Goal: Task Accomplishment & Management: Manage account settings

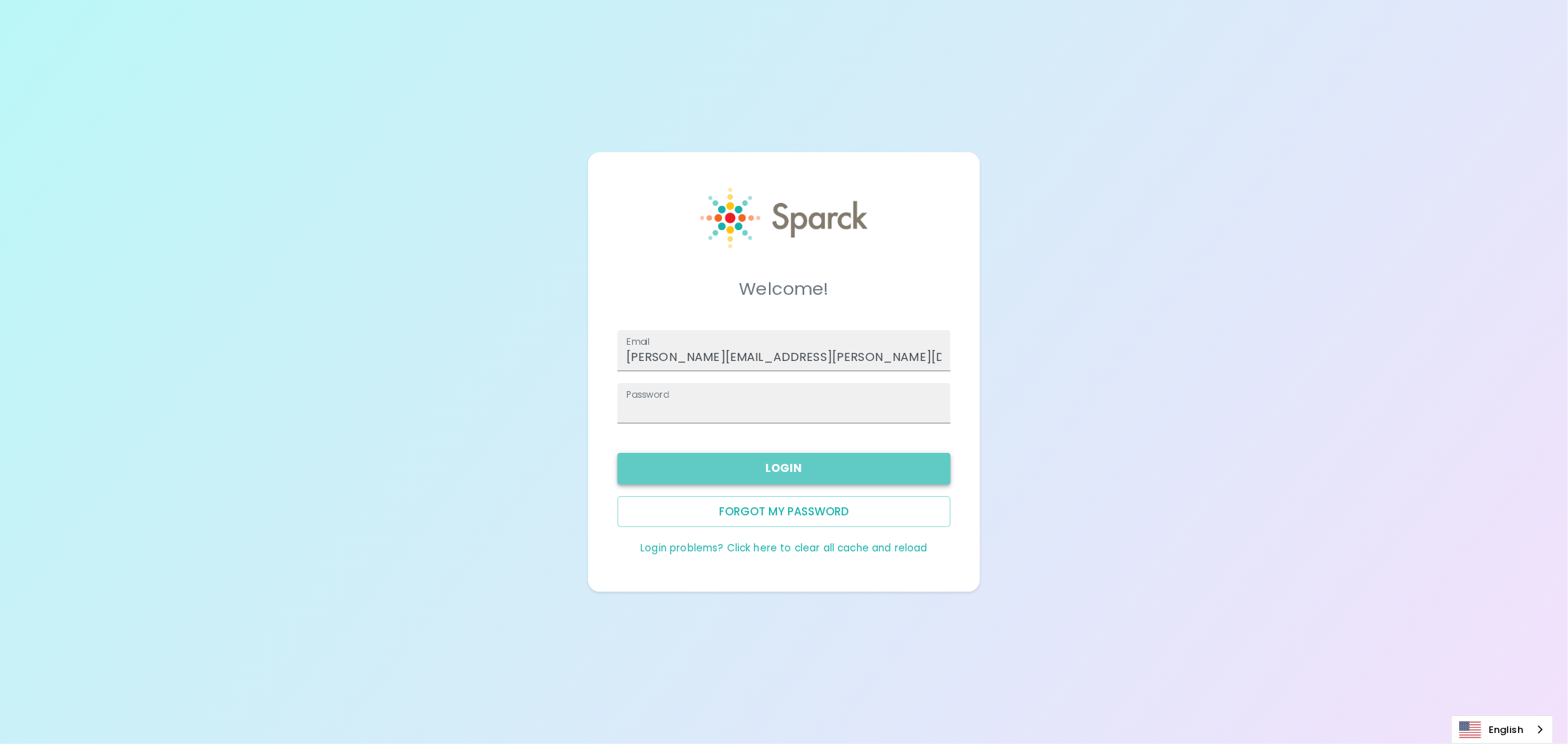
click at [747, 468] on button "Login" at bounding box center [784, 468] width 333 height 31
click at [784, 469] on button "Login" at bounding box center [784, 468] width 333 height 31
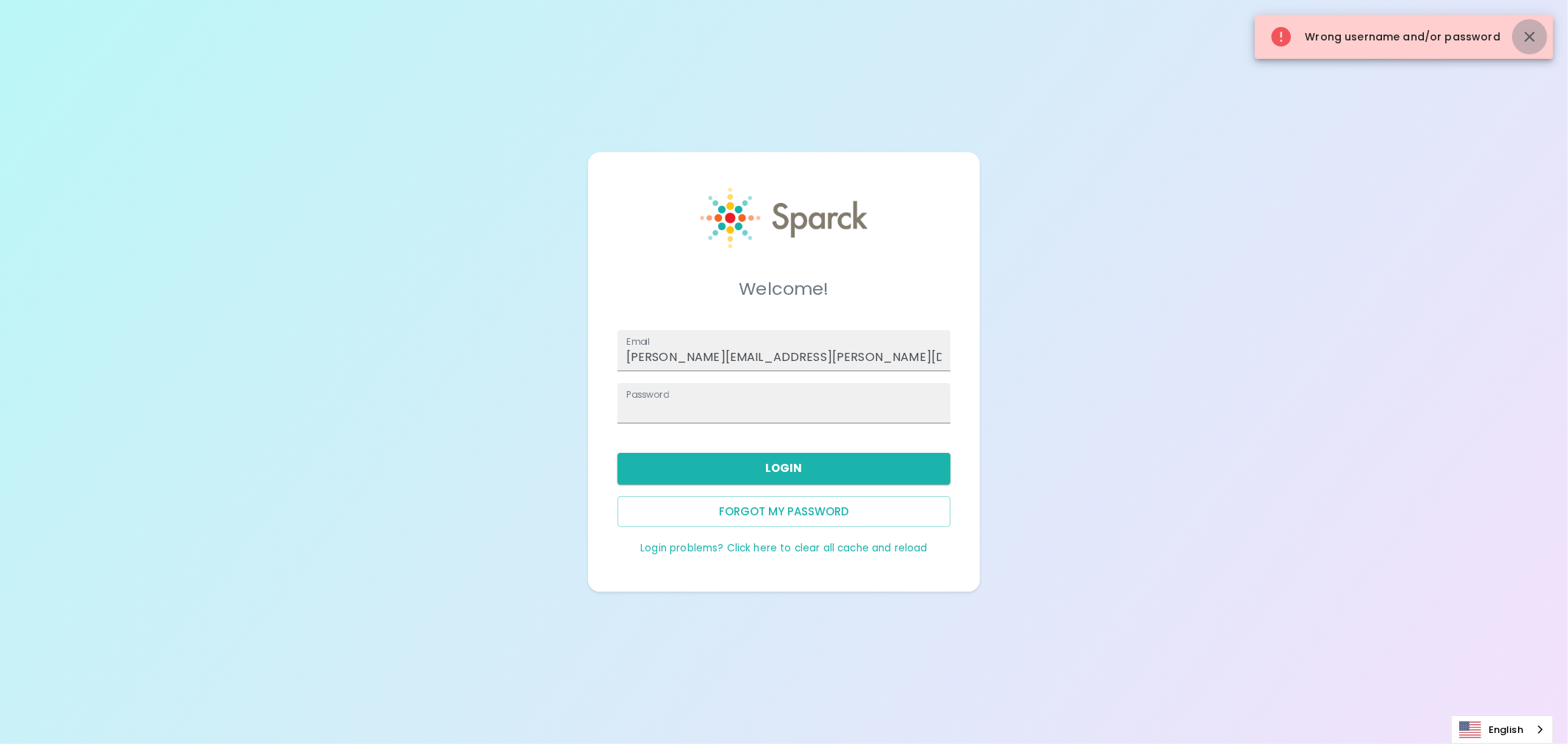
click at [1524, 32] on icon "button" at bounding box center [1529, 36] width 17 height 17
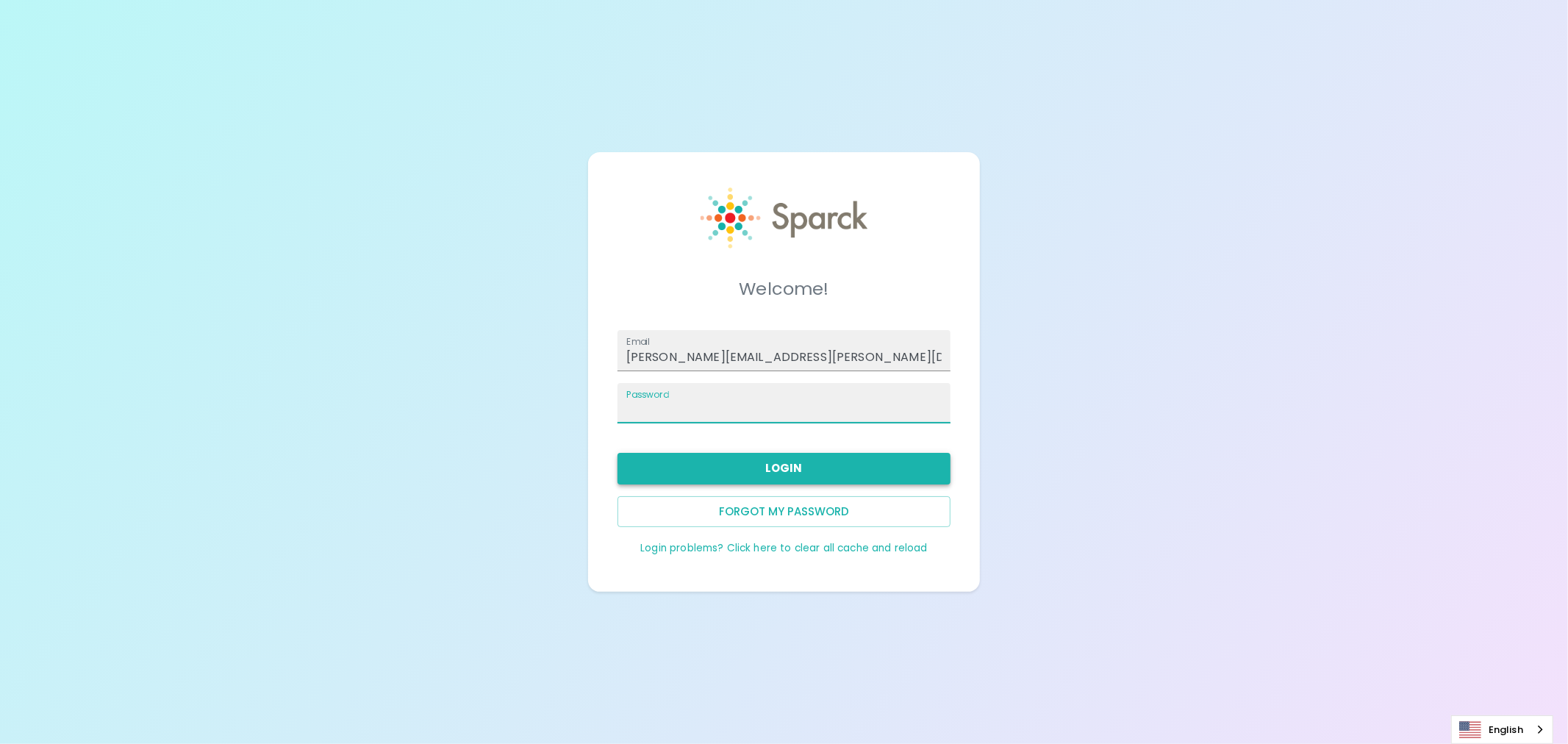
click at [772, 469] on button "Login" at bounding box center [784, 468] width 333 height 31
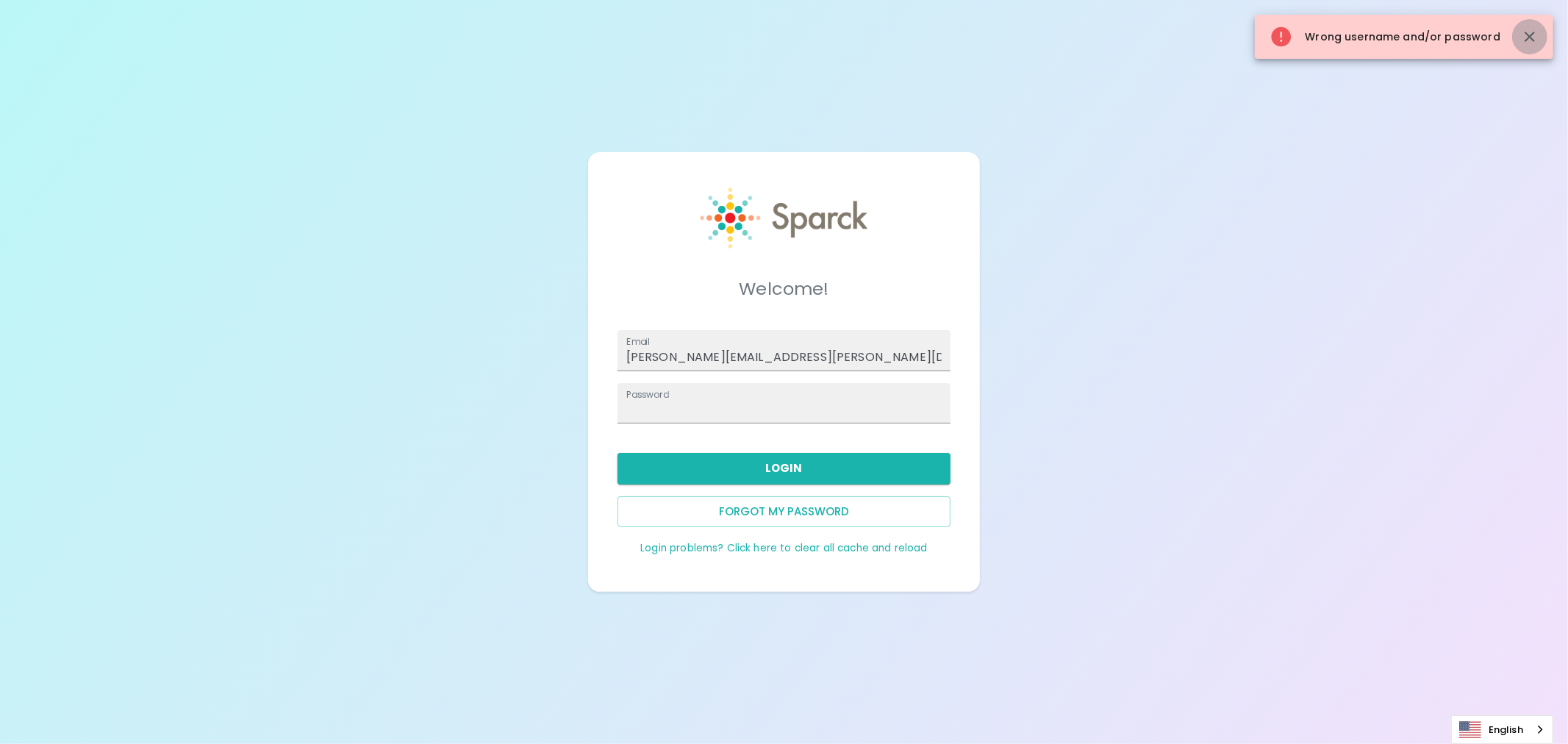
click at [1534, 36] on icon "button" at bounding box center [1529, 36] width 17 height 17
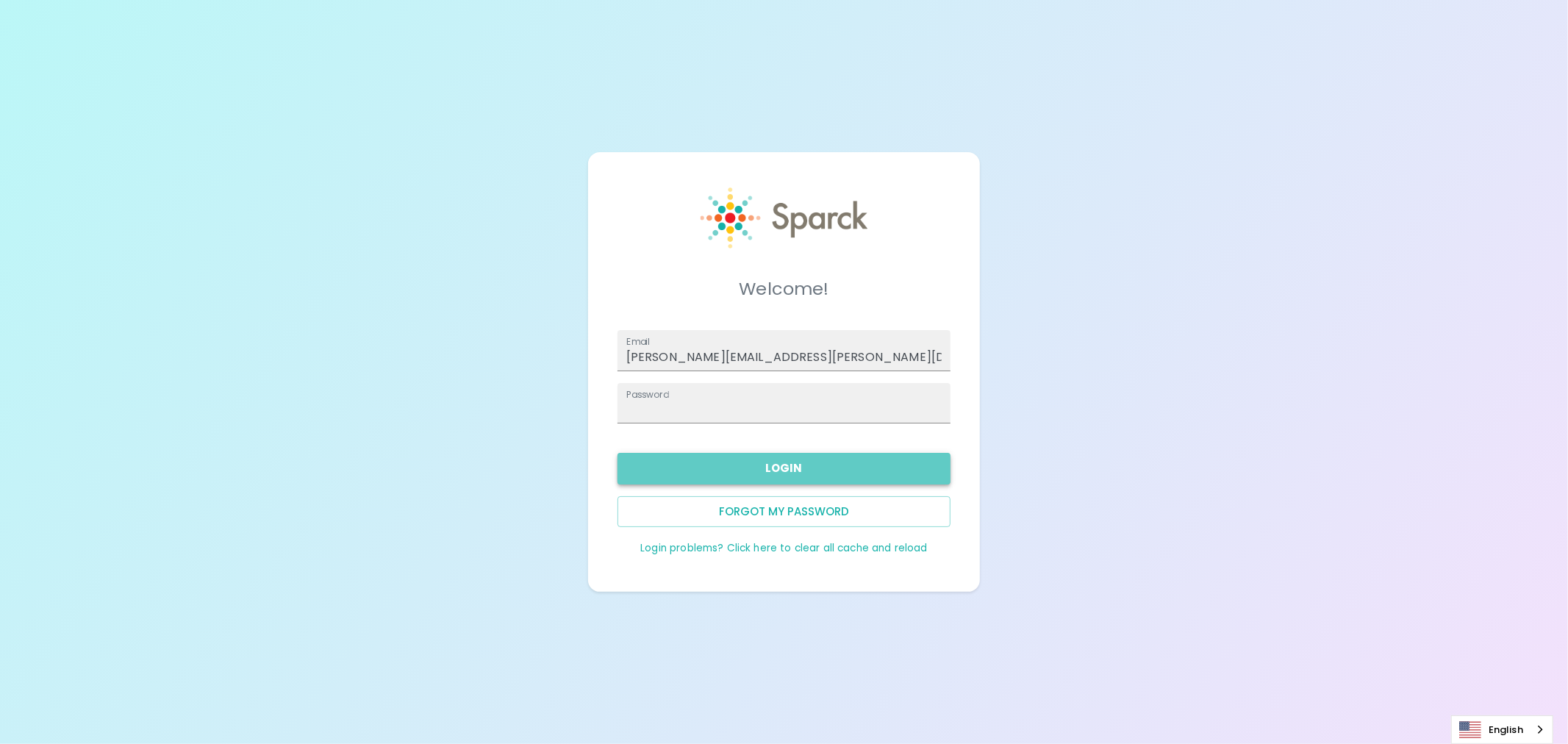
click at [762, 466] on button "Login" at bounding box center [784, 468] width 333 height 31
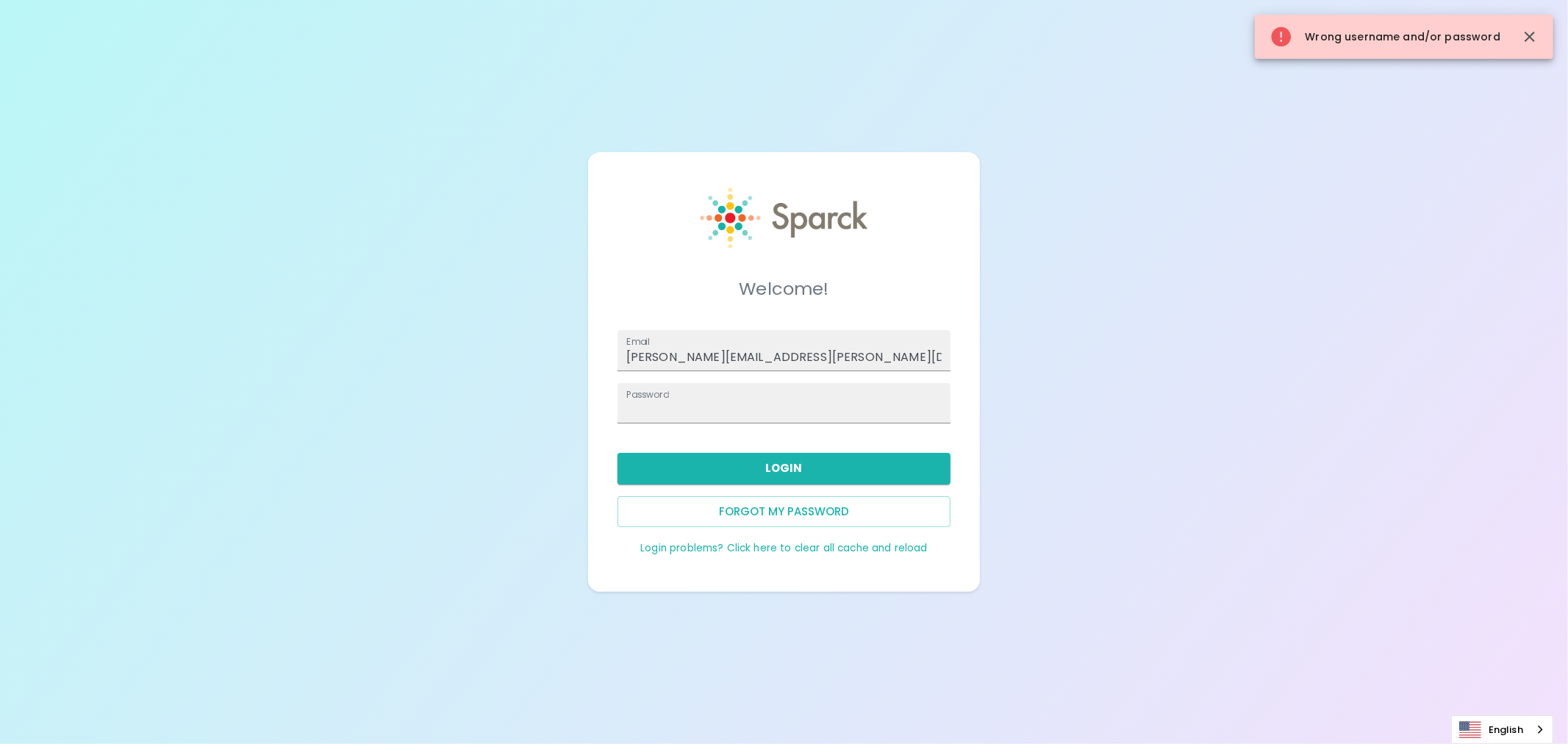
drag, startPoint x: 1533, startPoint y: 33, endPoint x: 1525, endPoint y: 35, distance: 8.2
click at [1533, 34] on icon "button" at bounding box center [1529, 36] width 10 height 10
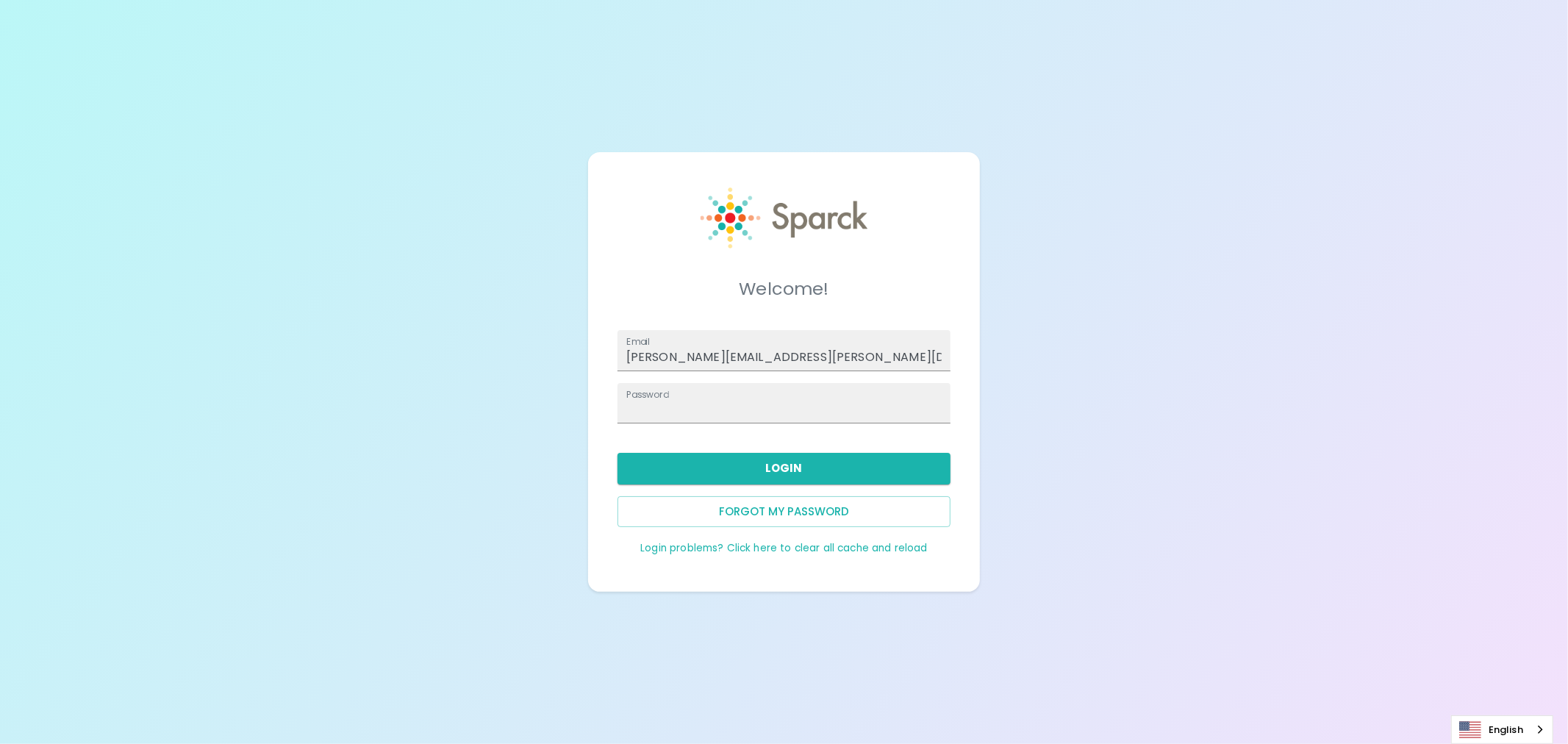
click at [864, 268] on div at bounding box center [784, 232] width 167 height 89
click at [778, 461] on button "Login" at bounding box center [784, 468] width 333 height 31
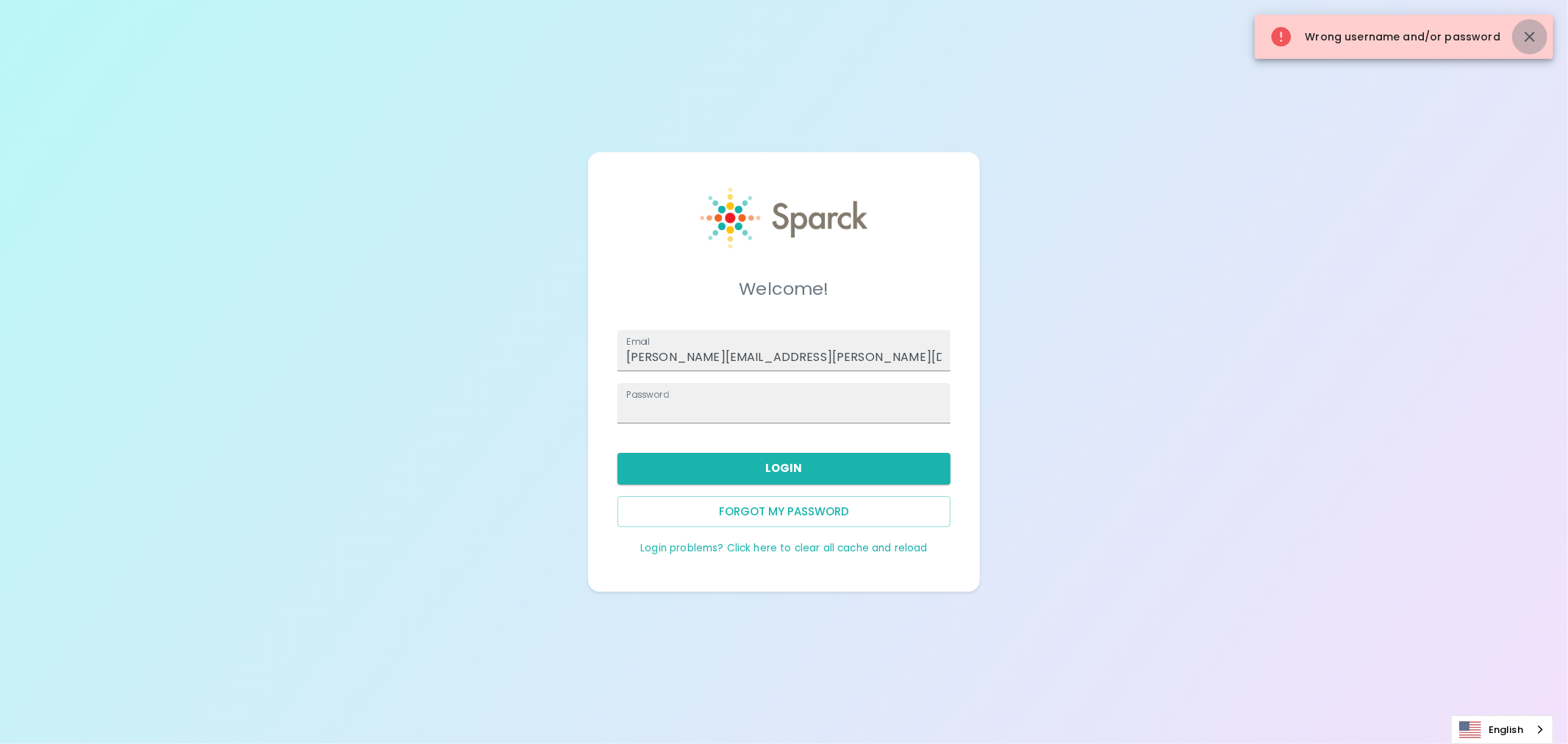
click at [1530, 38] on icon "button" at bounding box center [1529, 36] width 10 height 10
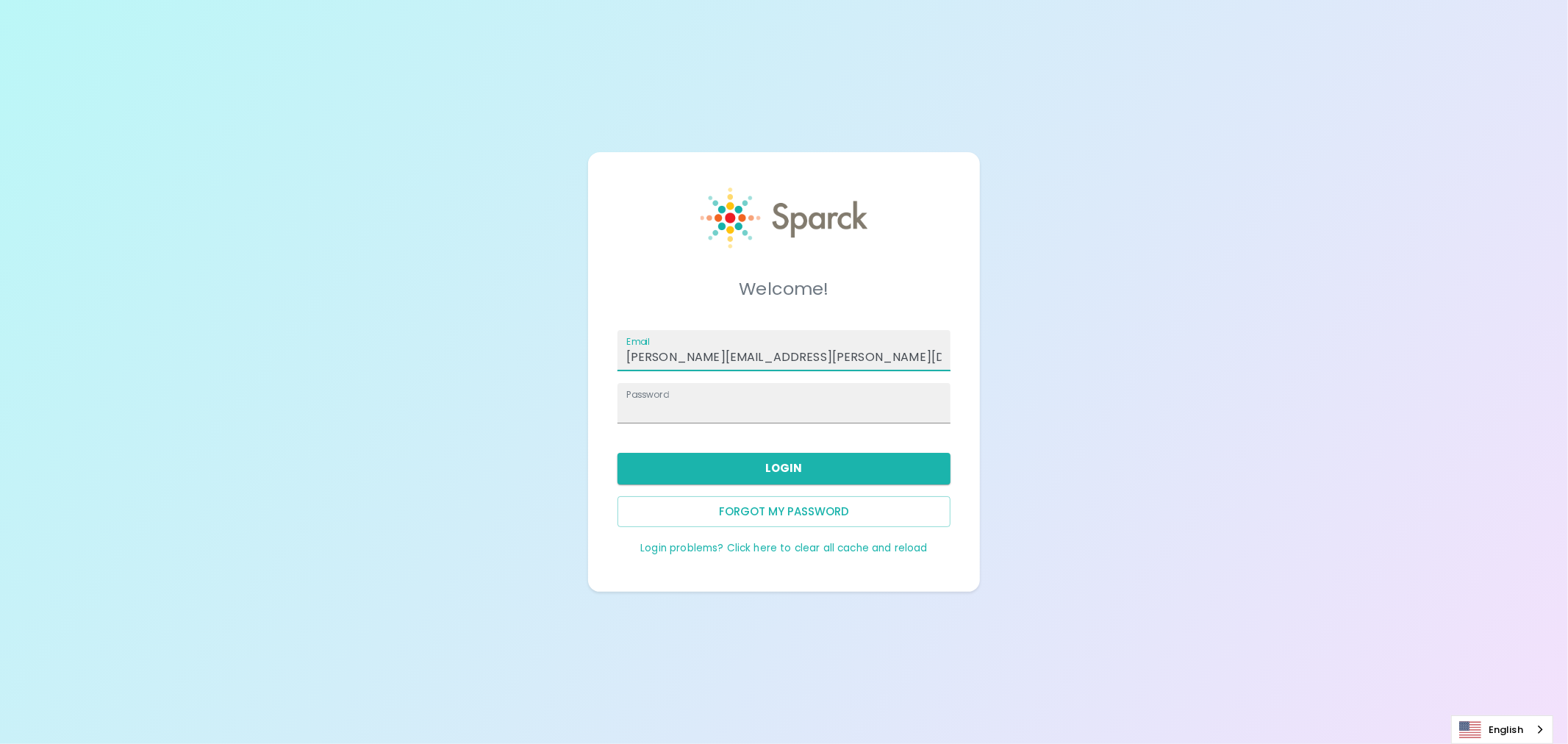
click at [817, 356] on input "[PERSON_NAME][EMAIL_ADDRESS][PERSON_NAME][DOMAIN_NAME]" at bounding box center [784, 350] width 333 height 41
click at [809, 464] on button "Login" at bounding box center [784, 468] width 333 height 31
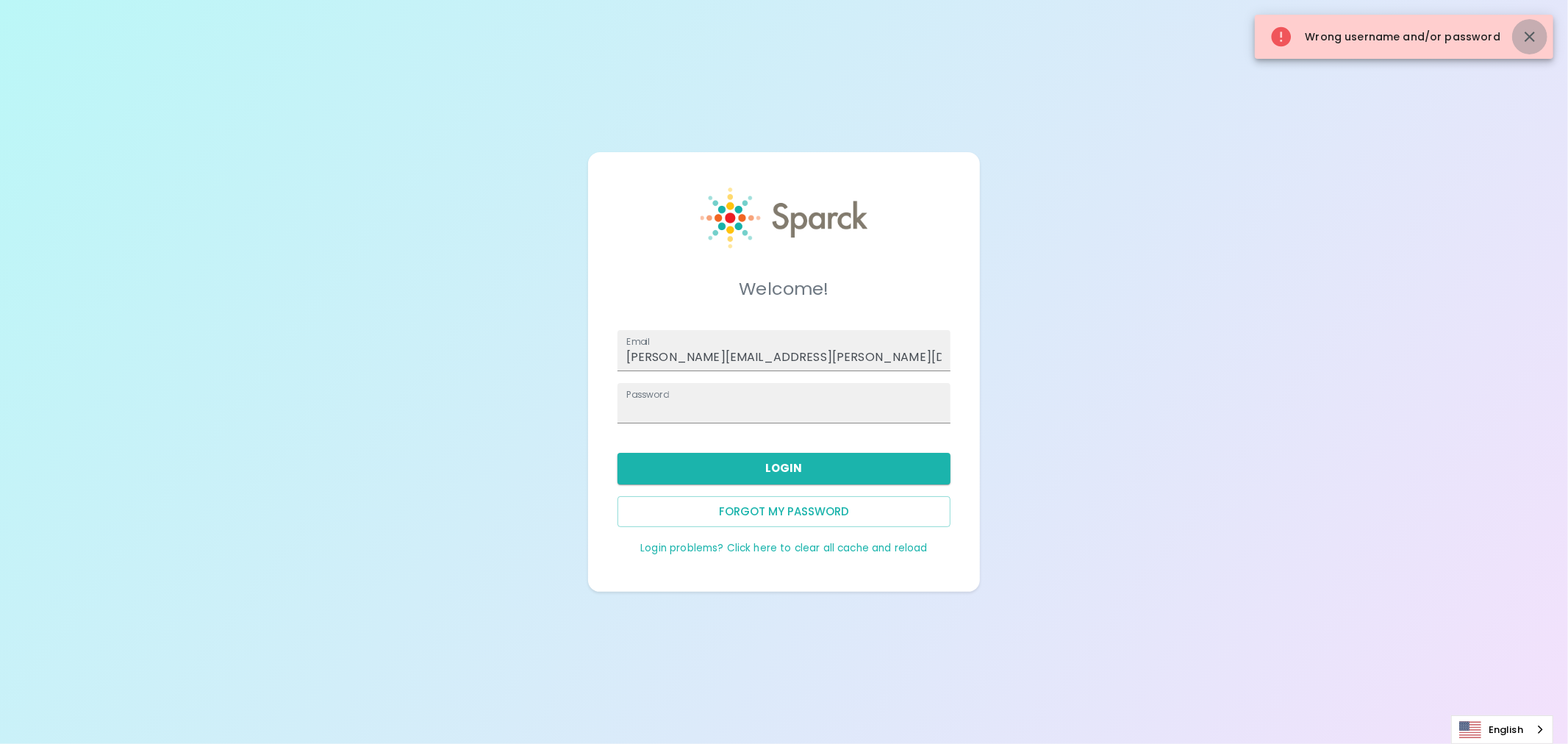
click at [1533, 34] on icon "button" at bounding box center [1529, 36] width 10 height 10
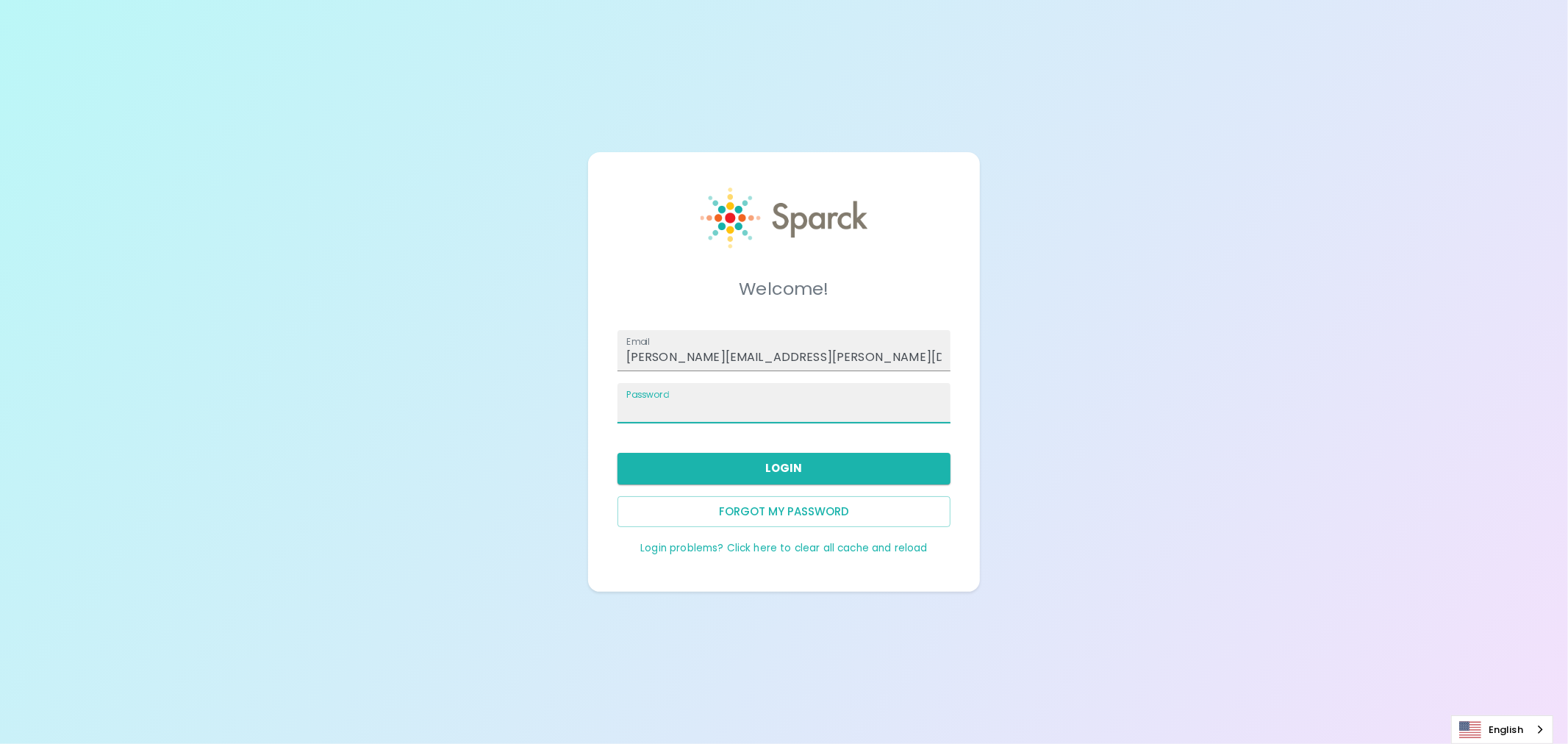
type input "[PERSON_NAME][EMAIL_ADDRESS][PERSON_NAME][DOMAIN_NAME]"
click at [842, 469] on button "Login" at bounding box center [784, 468] width 333 height 31
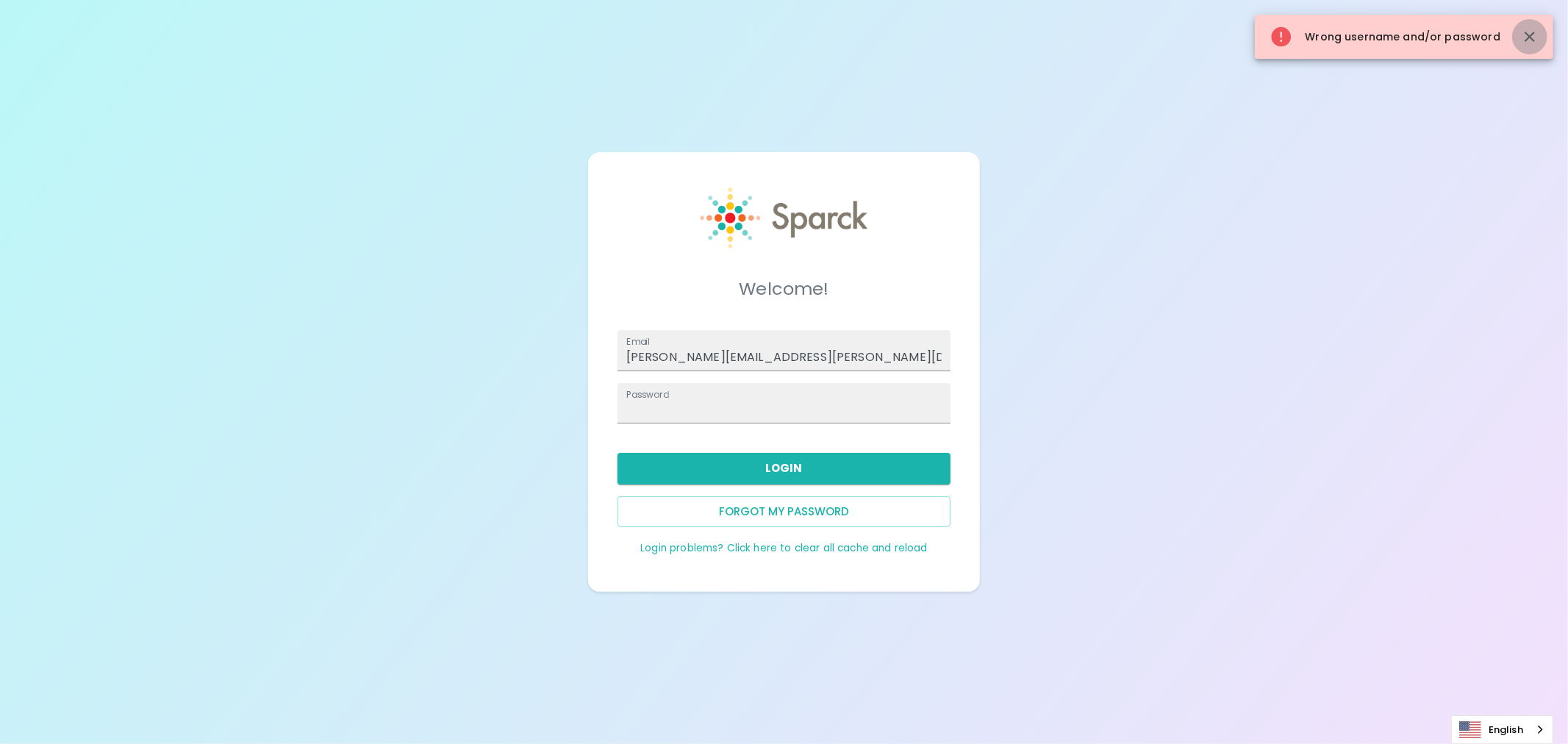
click at [1533, 38] on icon "button" at bounding box center [1529, 36] width 10 height 10
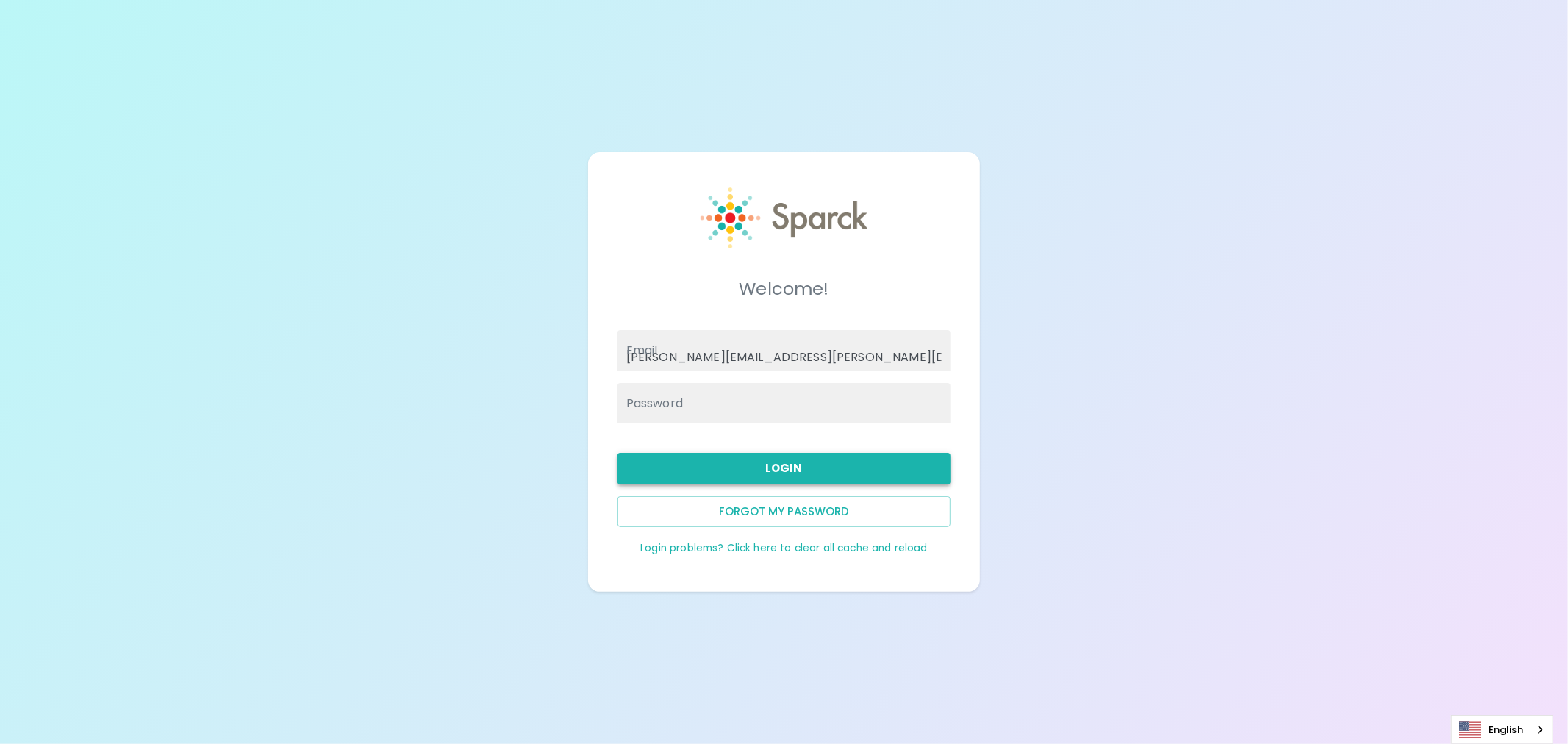
click at [714, 471] on button "Login" at bounding box center [784, 468] width 333 height 31
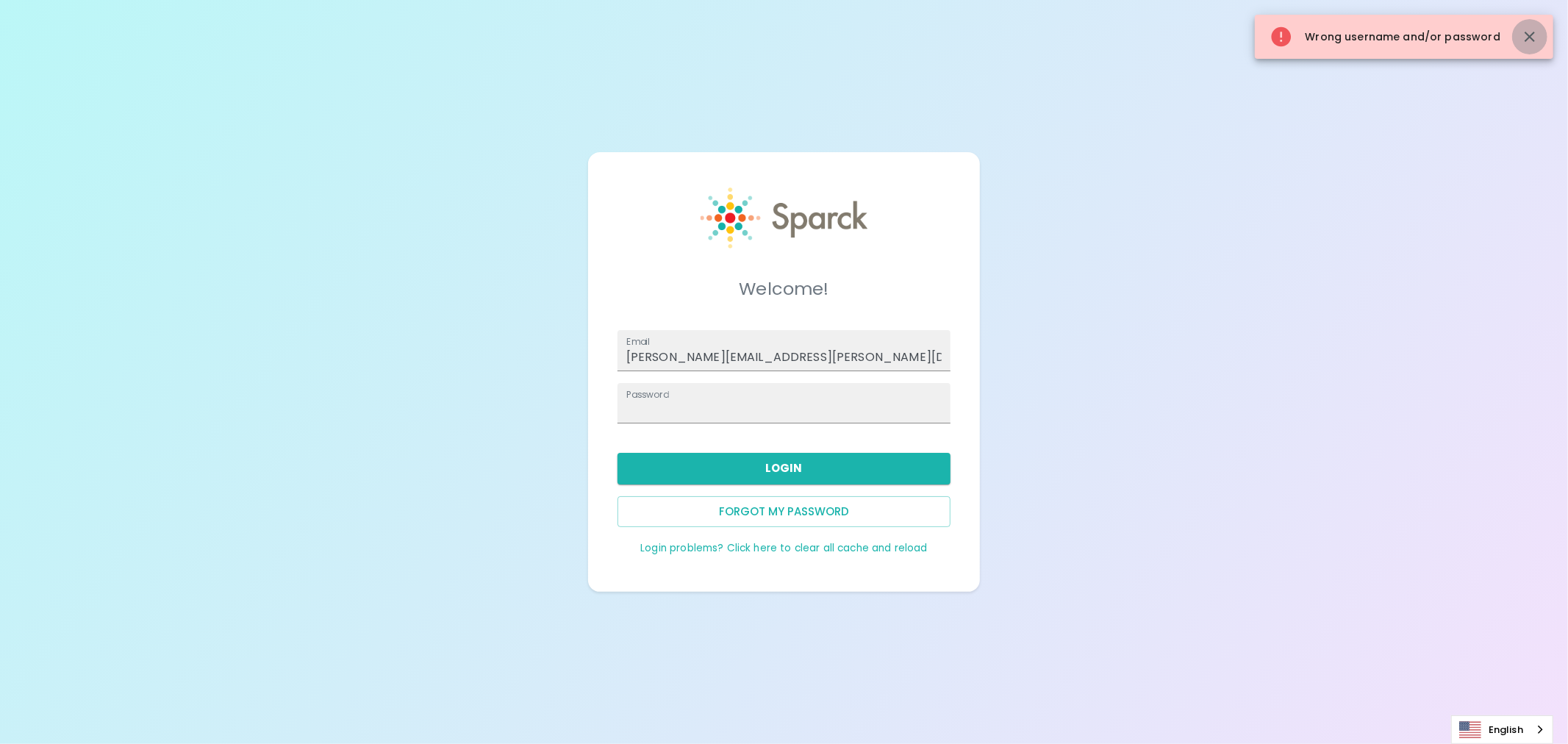
click at [1530, 35] on icon "button" at bounding box center [1529, 36] width 10 height 10
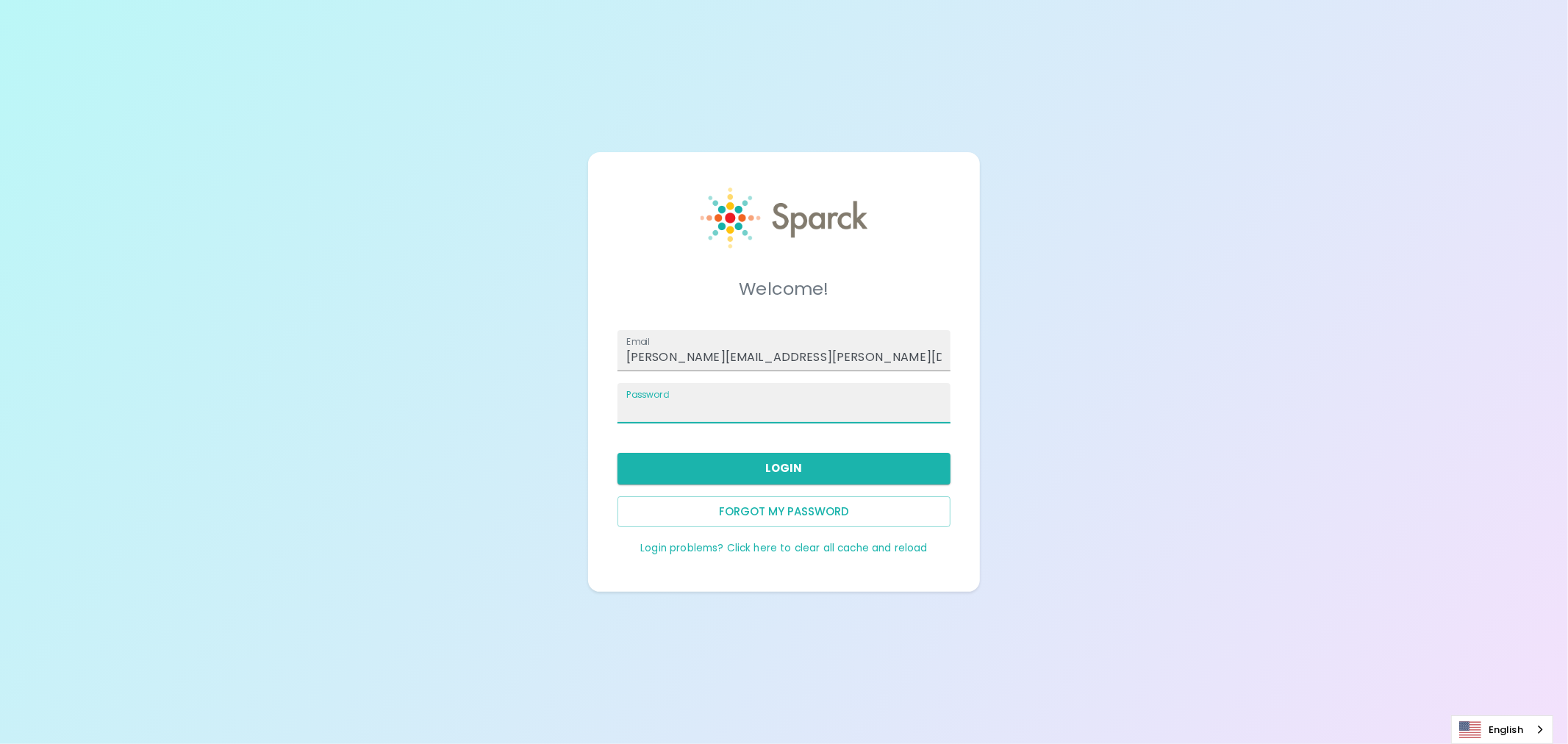
type input "anna.straus+semper@sparckco.com"
click at [784, 471] on button "Login" at bounding box center [784, 468] width 333 height 31
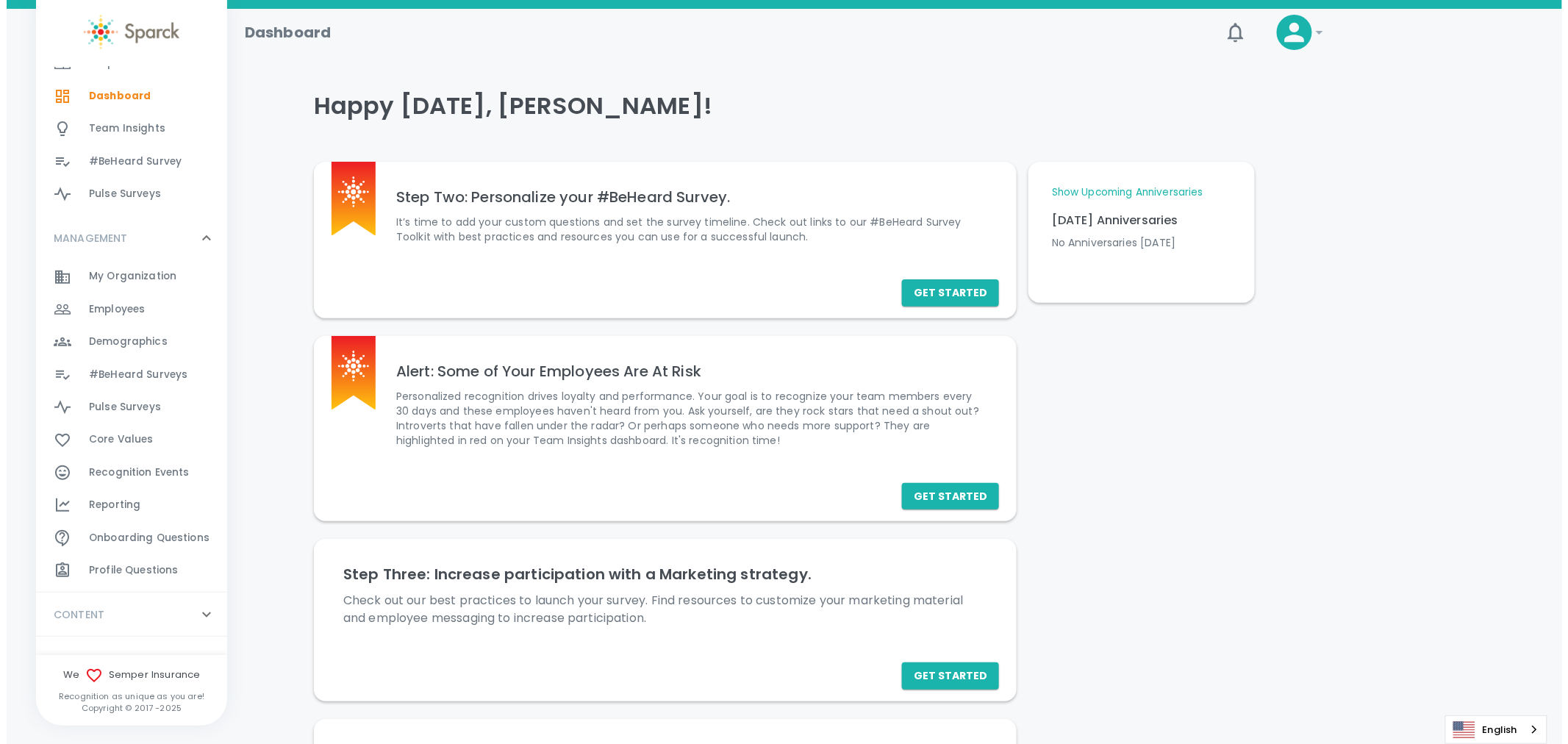
scroll to position [163, 0]
click at [133, 372] on span "#BeHeard Surveys" at bounding box center [132, 374] width 98 height 15
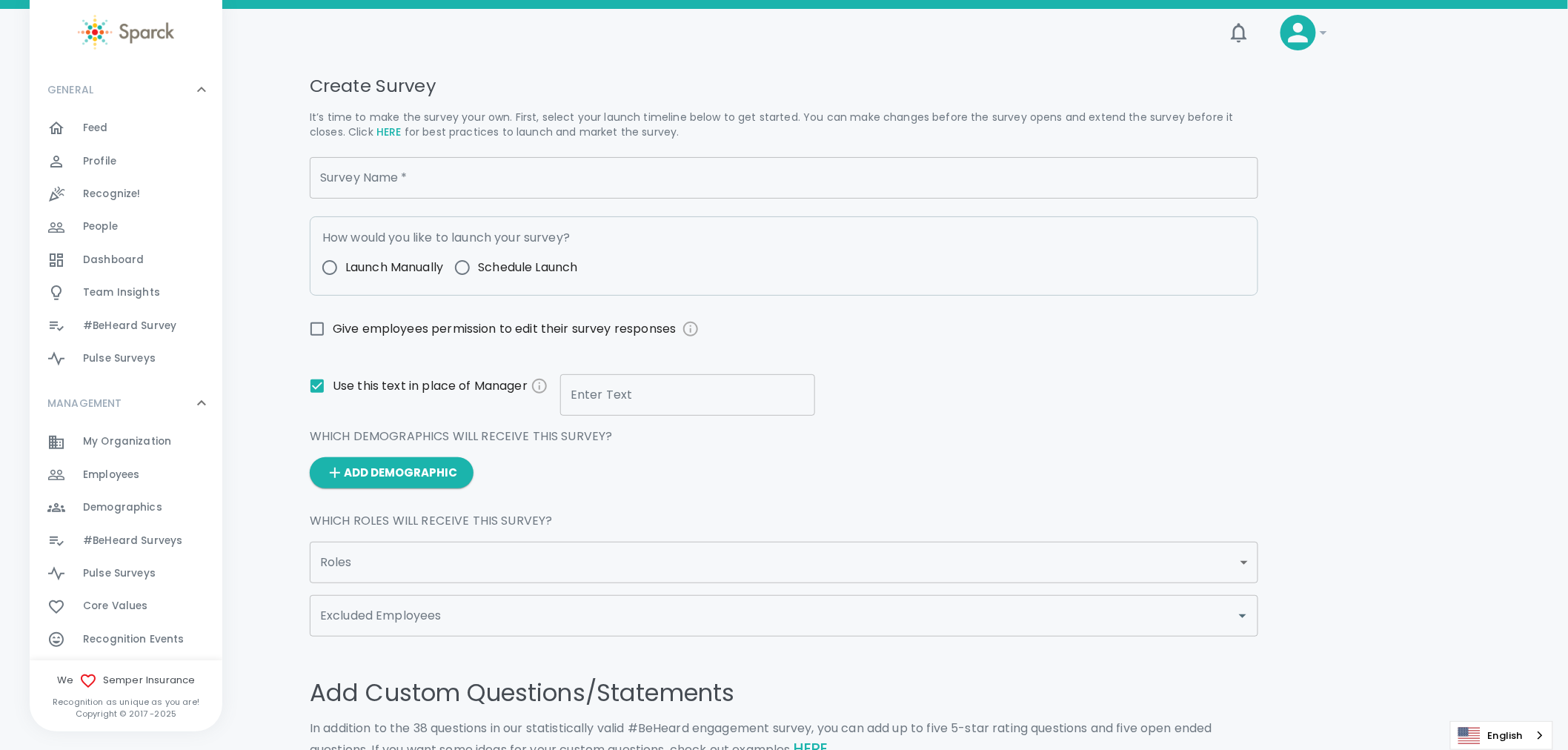
click at [1298, 46] on icon at bounding box center [1298, 32] width 29 height 29
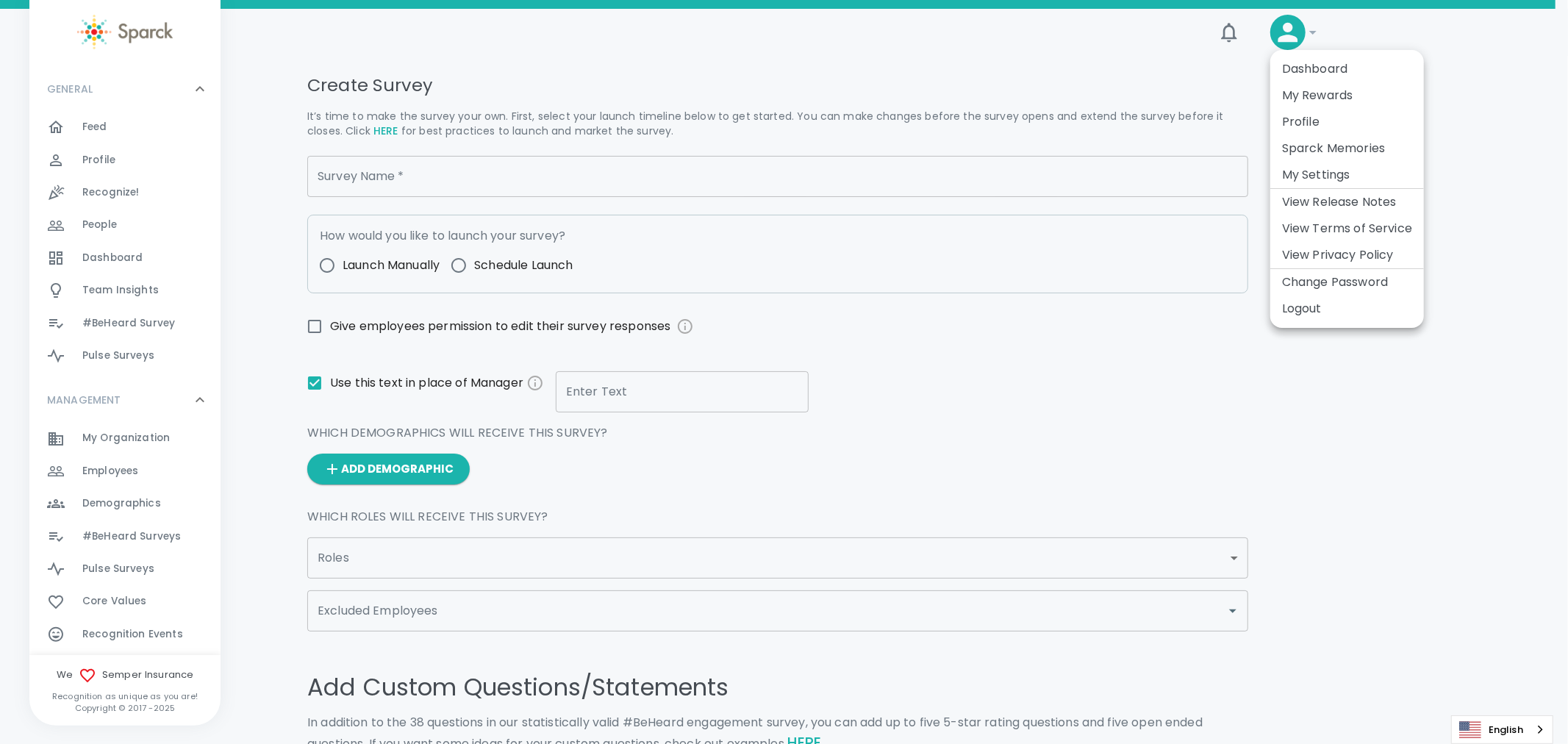
click at [1292, 309] on li "Logout" at bounding box center [1346, 308] width 154 height 26
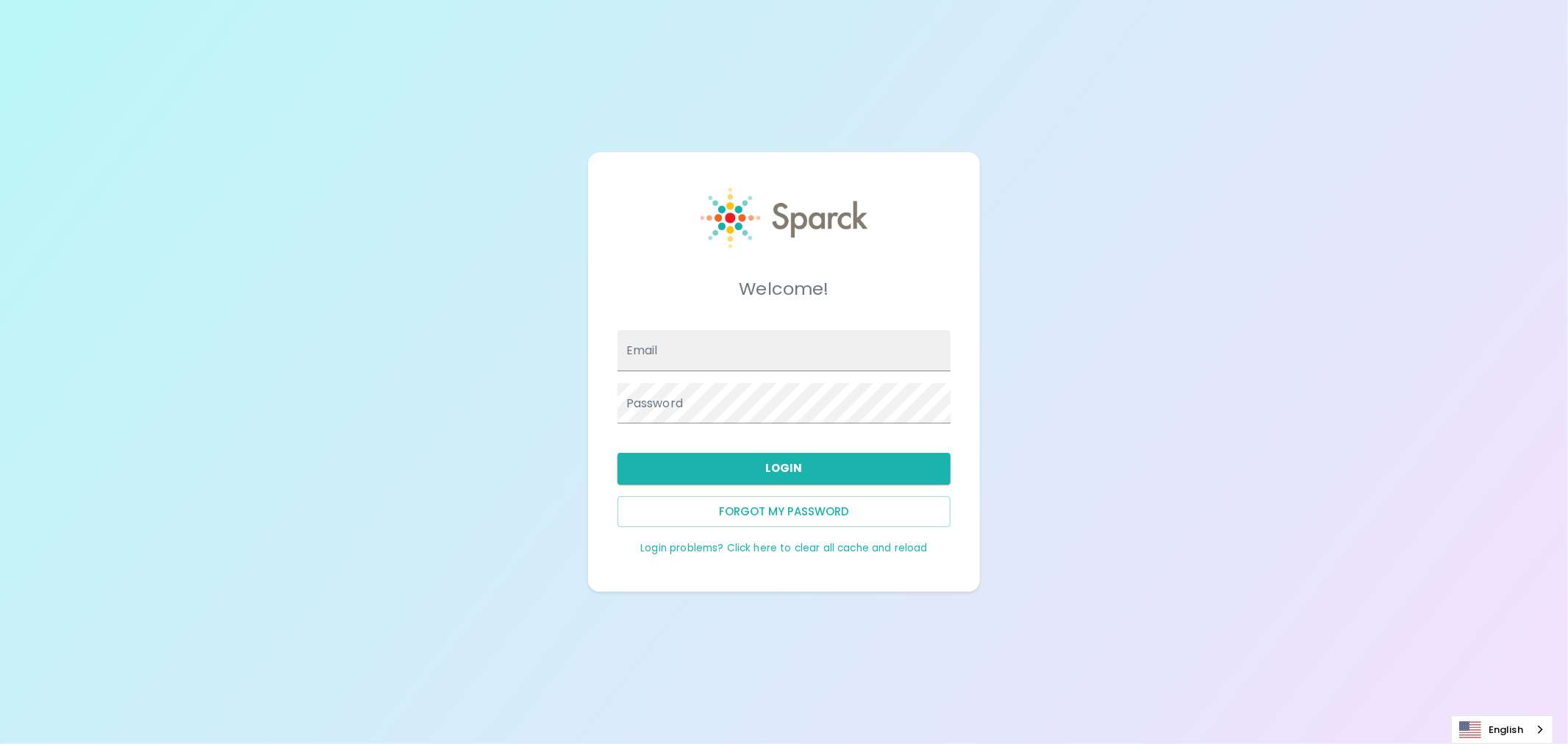
type input "anna.straus+semper@sparckco.com"
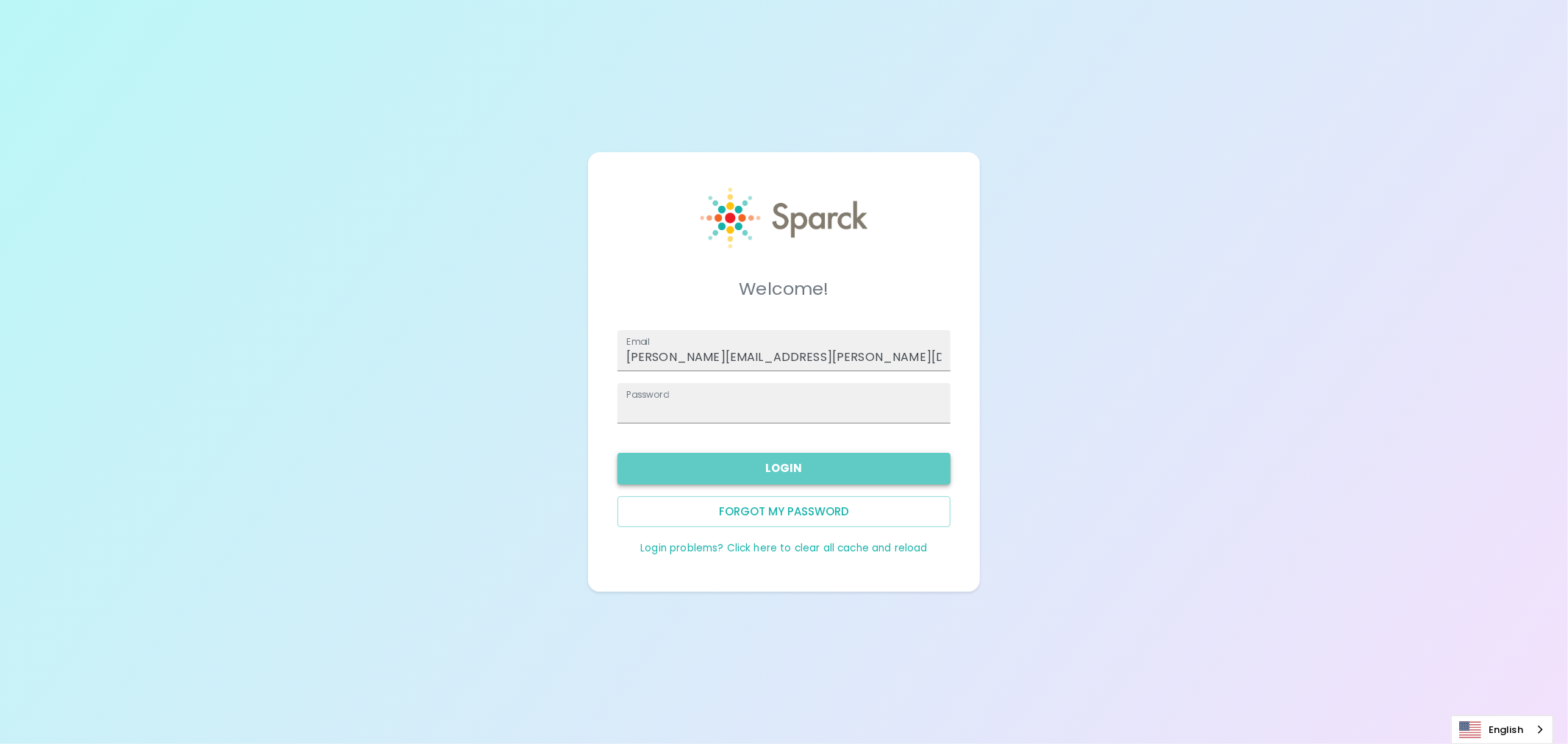
click at [745, 471] on button "Login" at bounding box center [784, 468] width 333 height 31
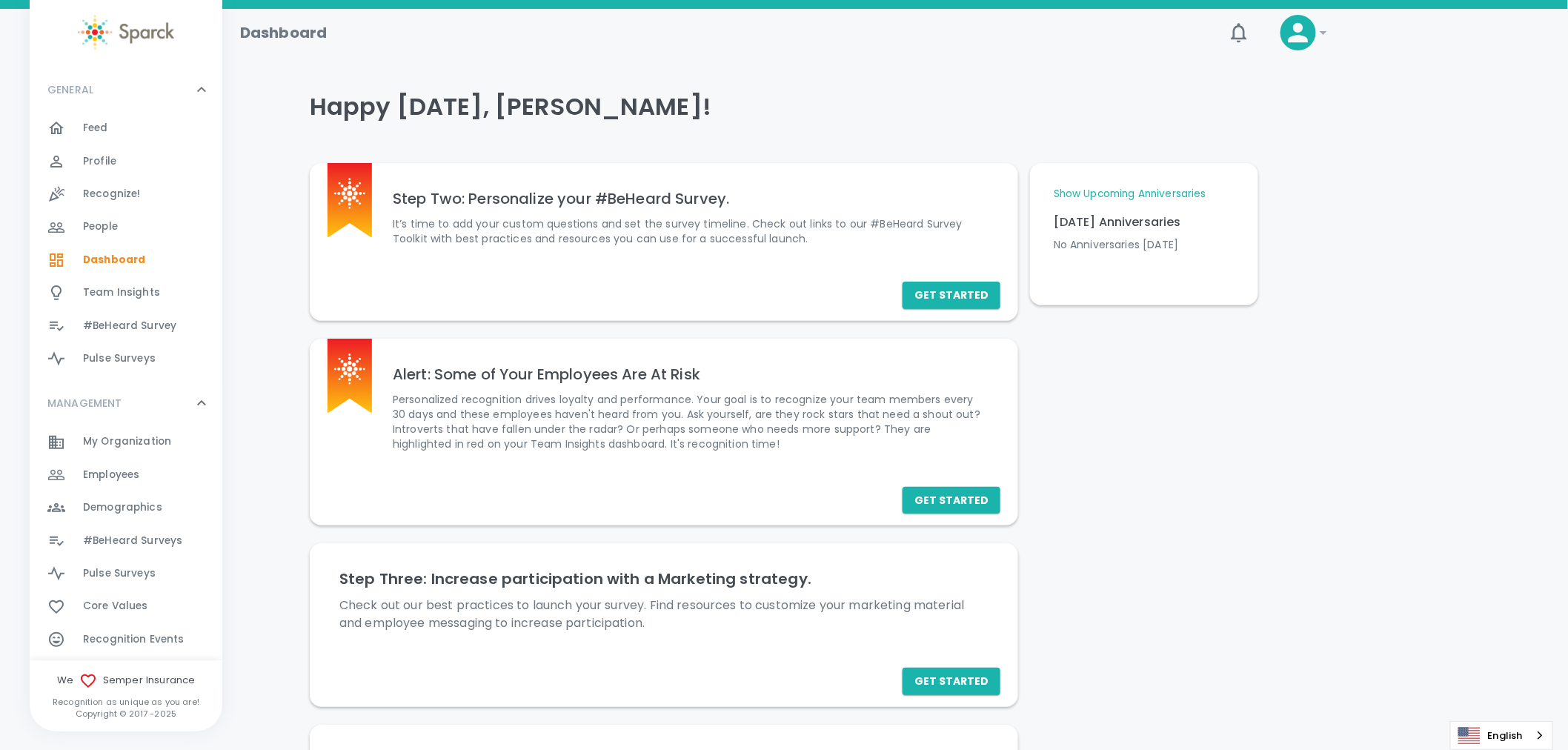
click at [1298, 38] on icon at bounding box center [1299, 33] width 20 height 20
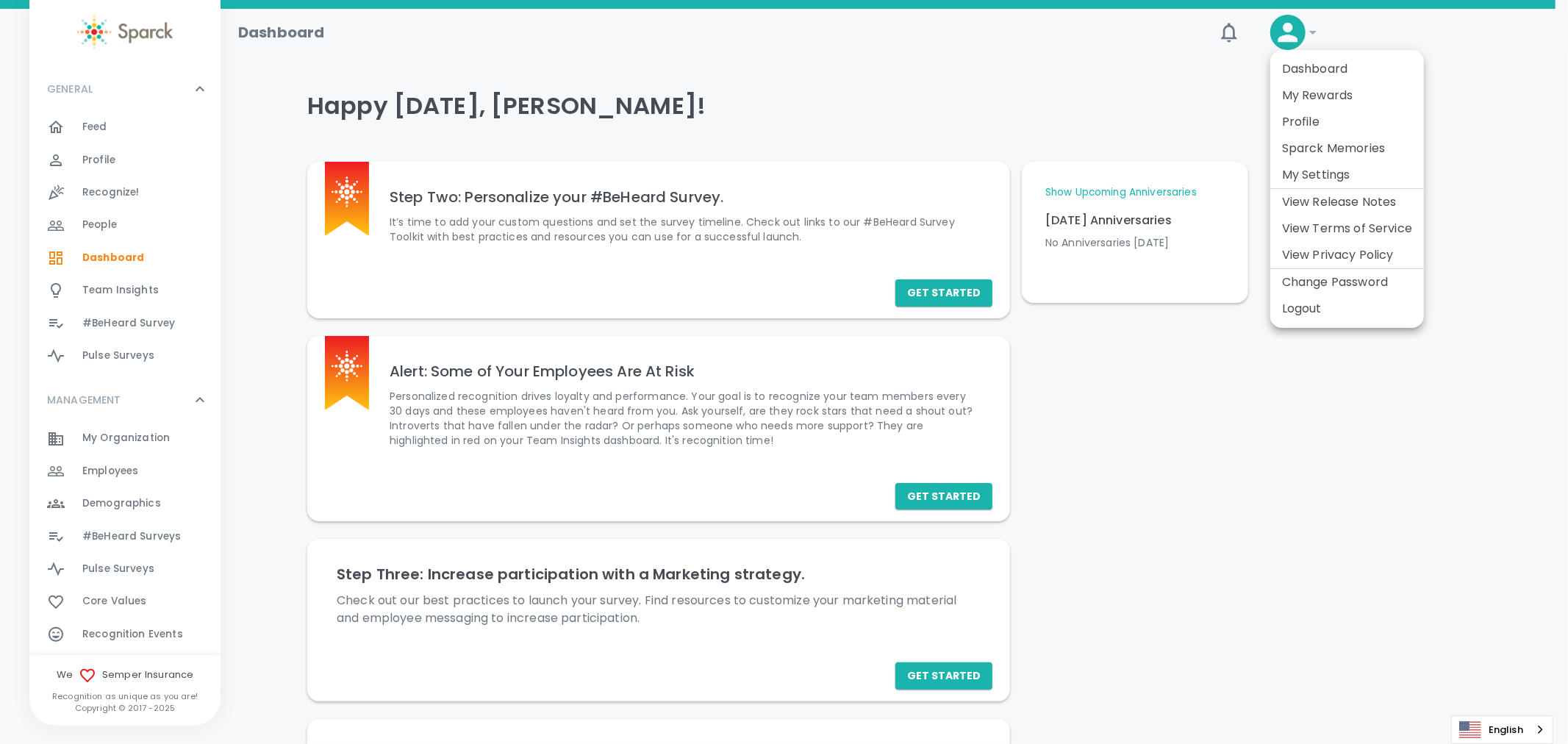
click at [1305, 303] on li "Logout" at bounding box center [1346, 308] width 154 height 26
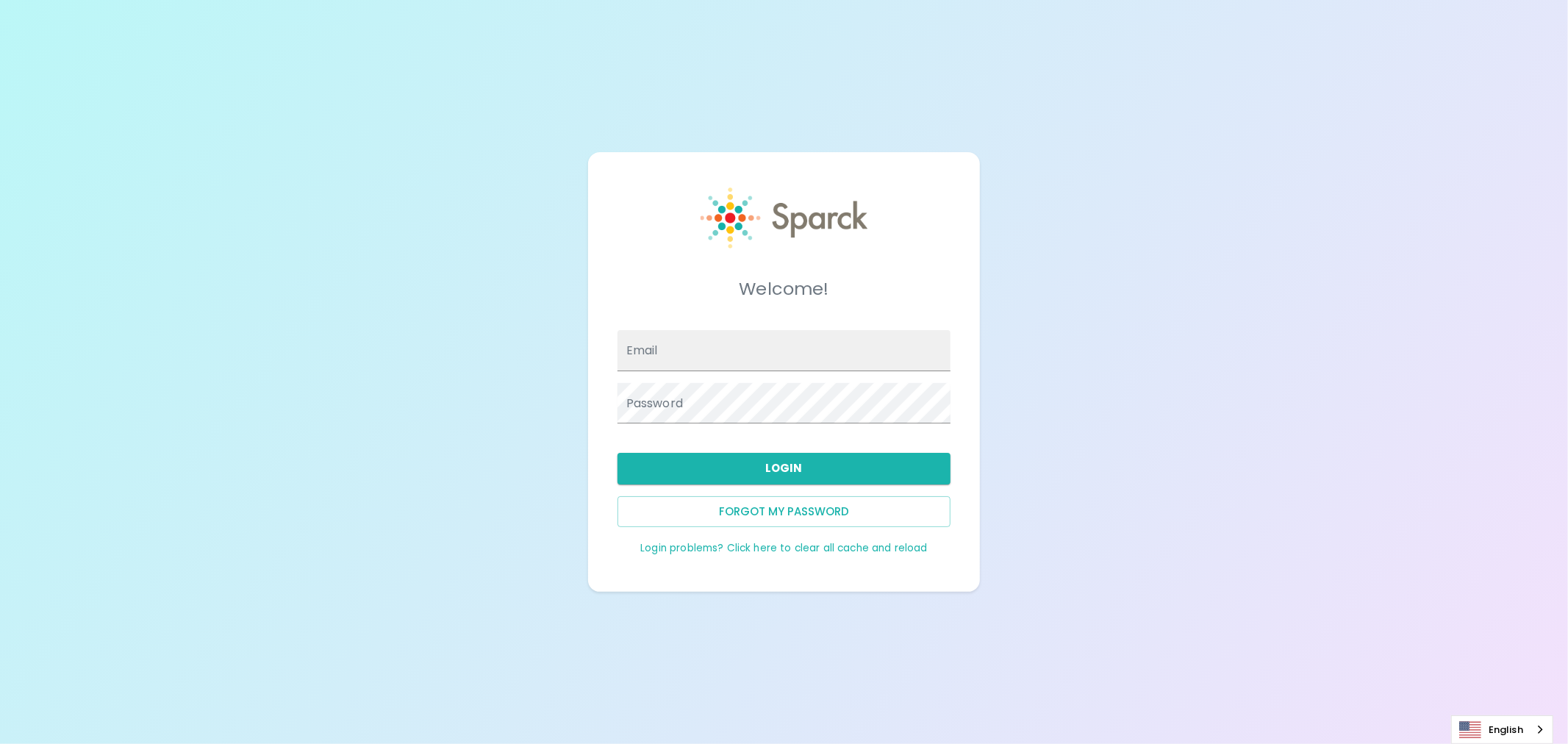
type input "anna.straus+semper@sparckco.com"
click at [868, 354] on input "anna.straus+semper@sparckco.com" at bounding box center [784, 350] width 333 height 41
drag, startPoint x: 856, startPoint y: 356, endPoint x: 607, endPoint y: 352, distance: 249.0
click at [607, 352] on div "Email anna.straus+semper@sparckco.com" at bounding box center [778, 344] width 344 height 53
type input "[PERSON_NAME][EMAIL_ADDRESS][PERSON_NAME][DOMAIN_NAME]"
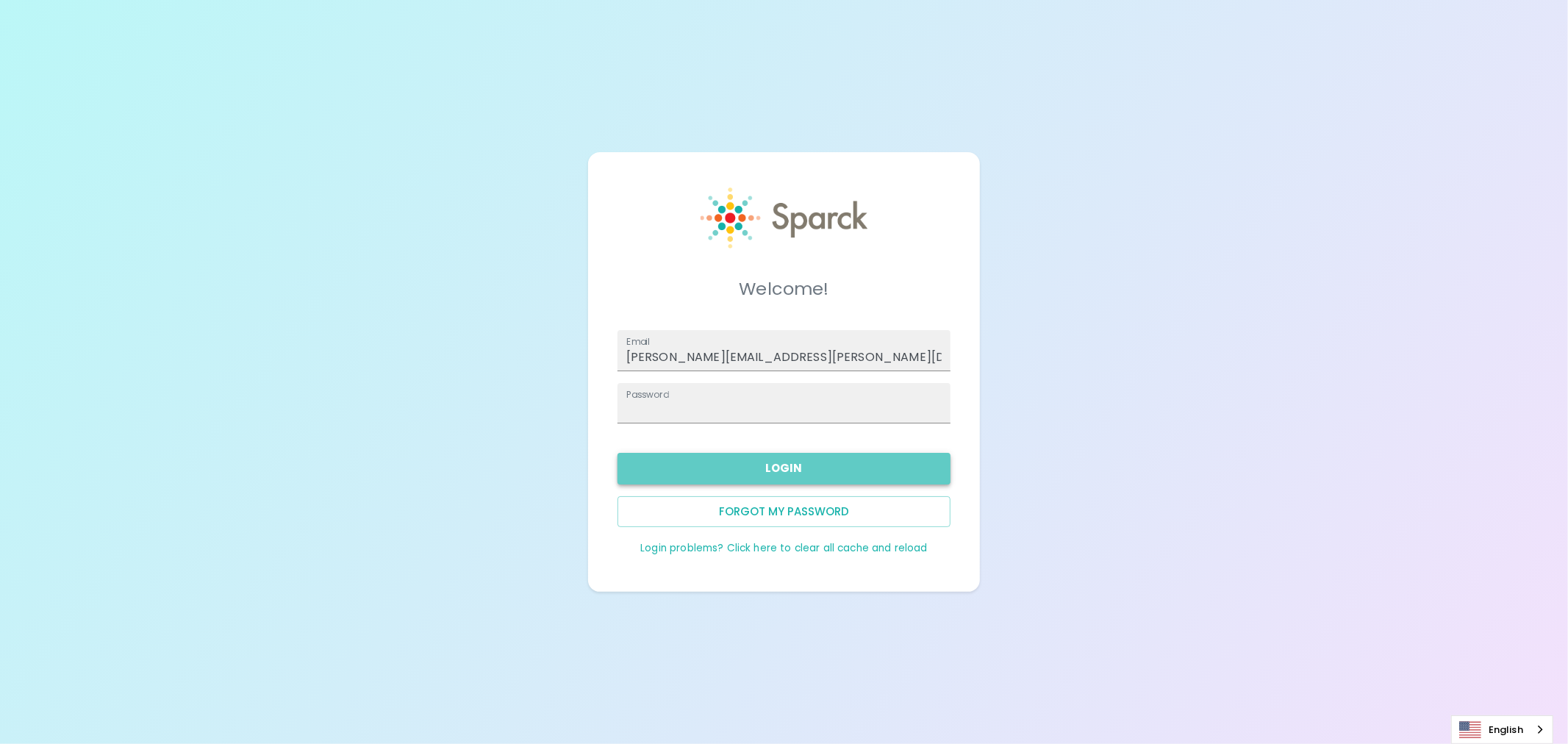
click at [753, 469] on button "Login" at bounding box center [784, 468] width 333 height 31
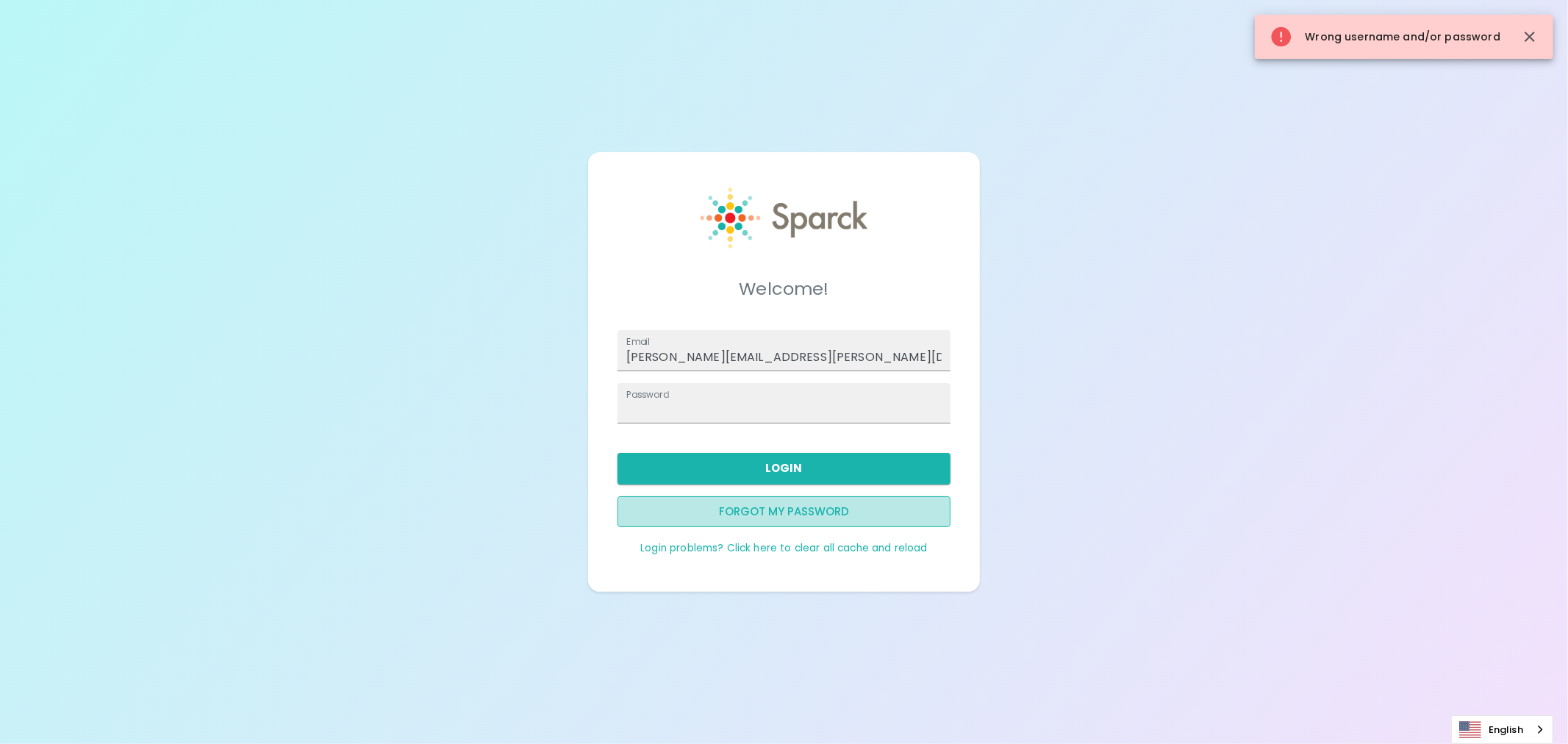
click at [784, 511] on button "Forgot my password" at bounding box center [784, 511] width 333 height 31
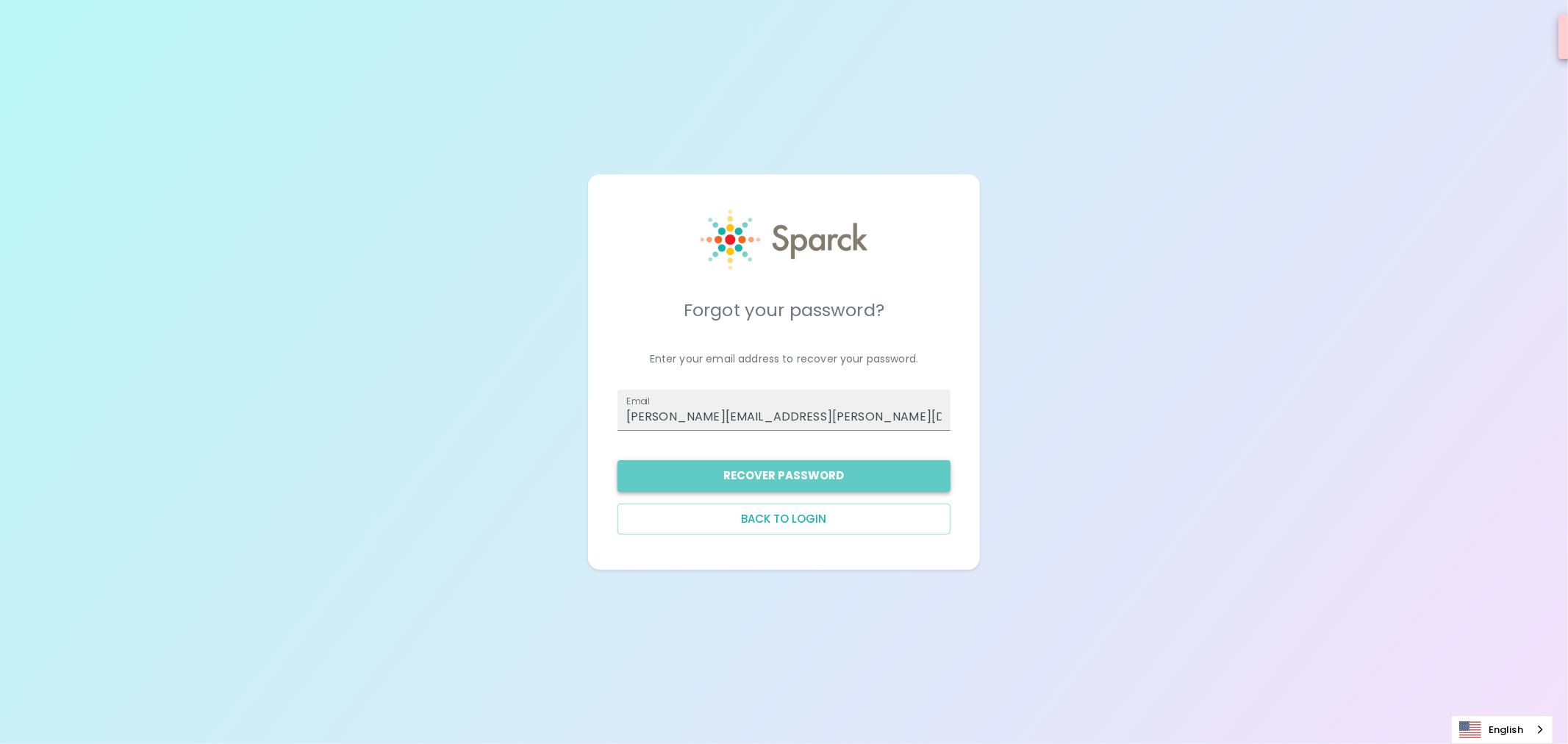
click at [787, 479] on button "Recover Password" at bounding box center [784, 476] width 333 height 31
drag, startPoint x: 1062, startPoint y: 79, endPoint x: 1003, endPoint y: 55, distance: 63.7
click at [1061, 79] on div "Forgot your password? Enter your email address to recover your password. Email …" at bounding box center [784, 372] width 1568 height 744
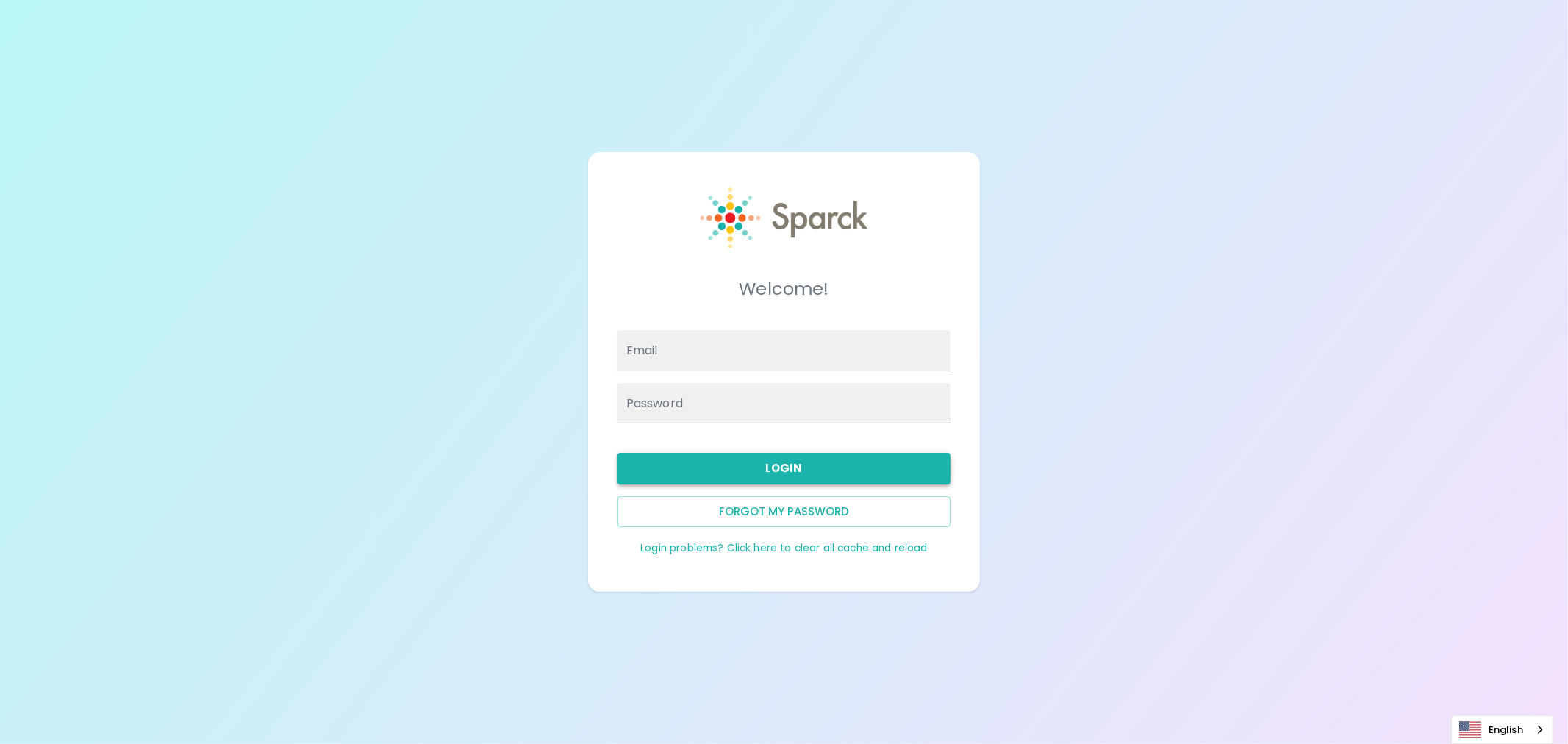
type input "[PERSON_NAME][EMAIL_ADDRESS][PERSON_NAME][DOMAIN_NAME]"
click at [749, 474] on button "Login" at bounding box center [784, 468] width 333 height 31
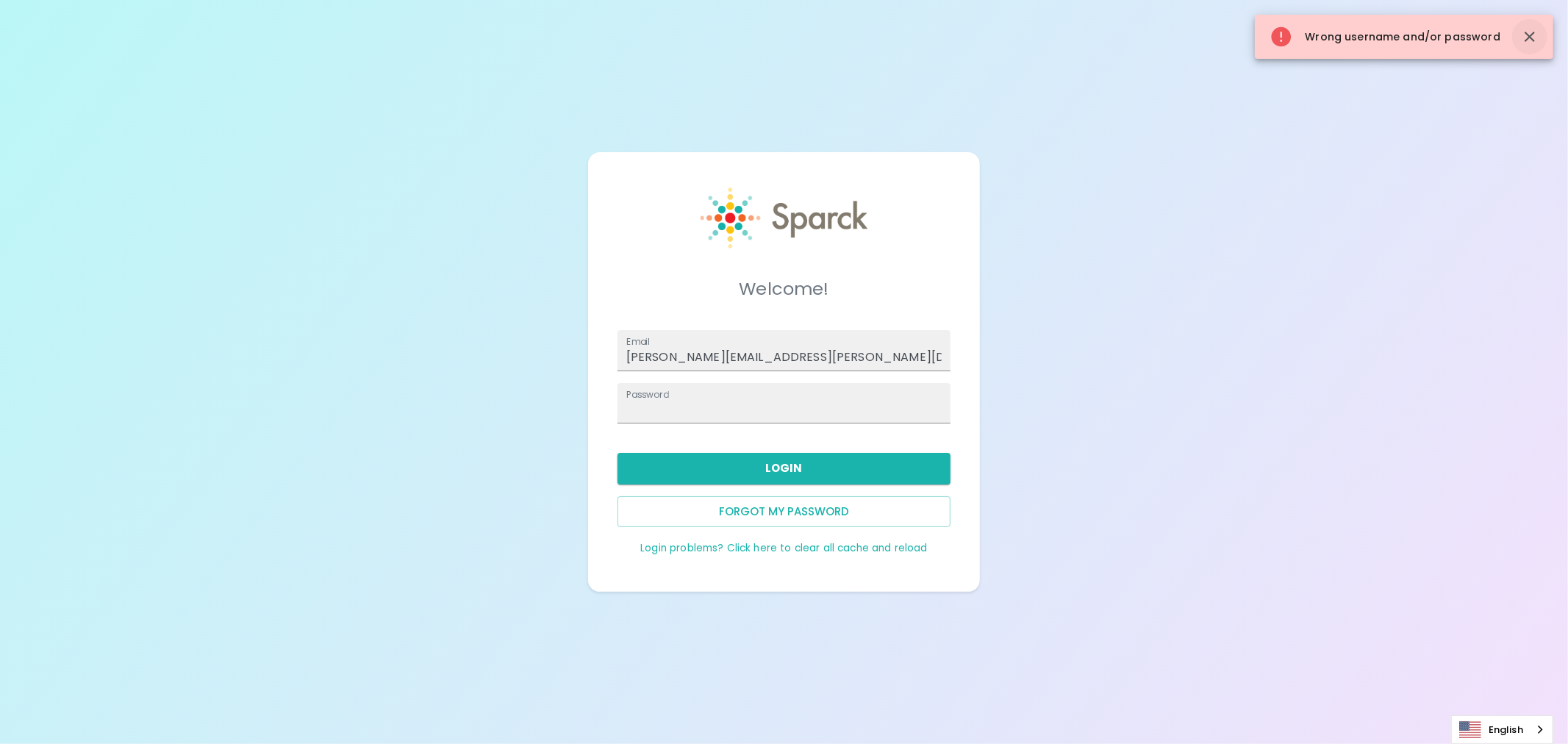
click at [1531, 35] on icon "button" at bounding box center [1529, 36] width 10 height 10
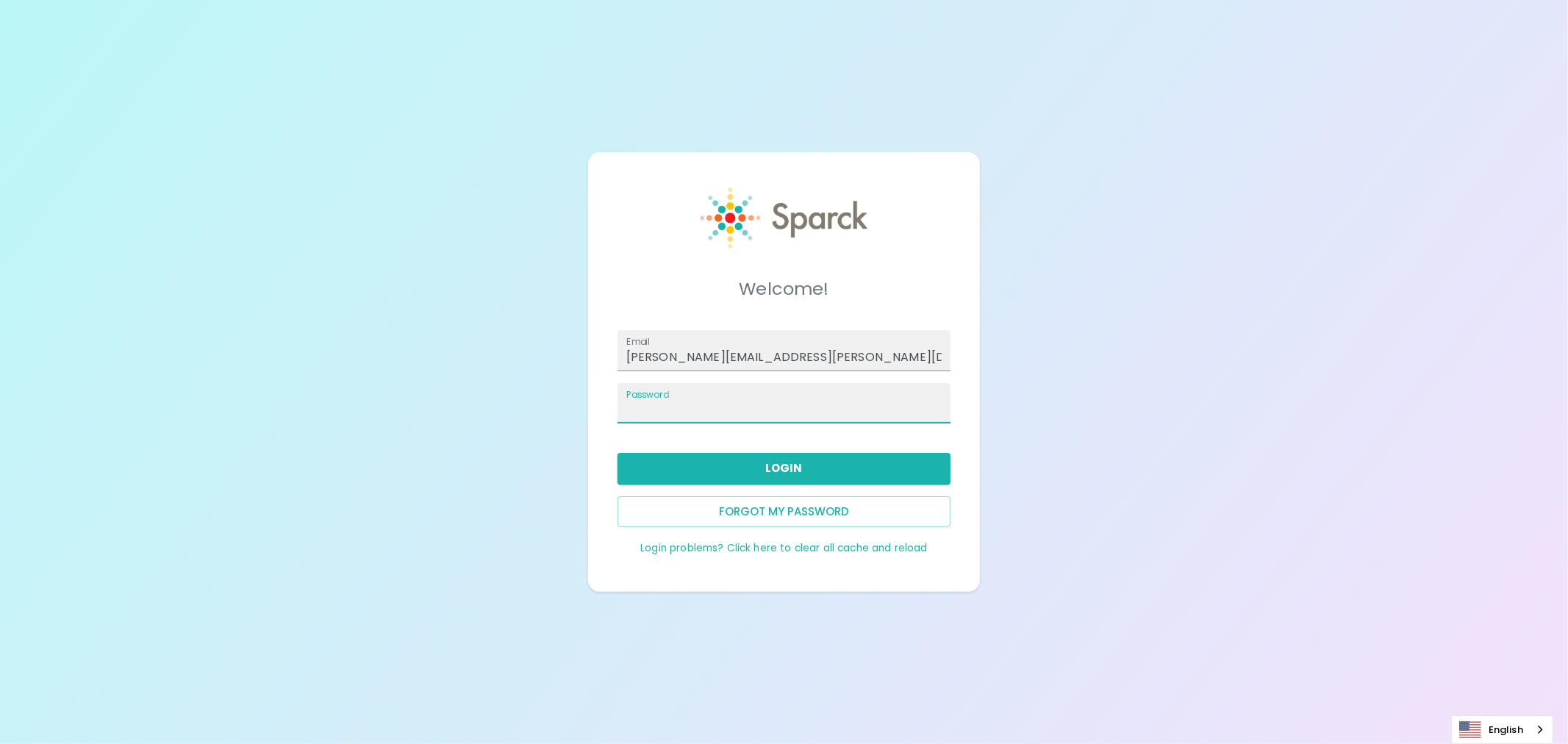
click at [597, 421] on div "Welcome! Email [PERSON_NAME][EMAIL_ADDRESS][PERSON_NAME][DOMAIN_NAME] Password …" at bounding box center [783, 372] width 392 height 440
click at [735, 466] on button "Login" at bounding box center [784, 468] width 333 height 31
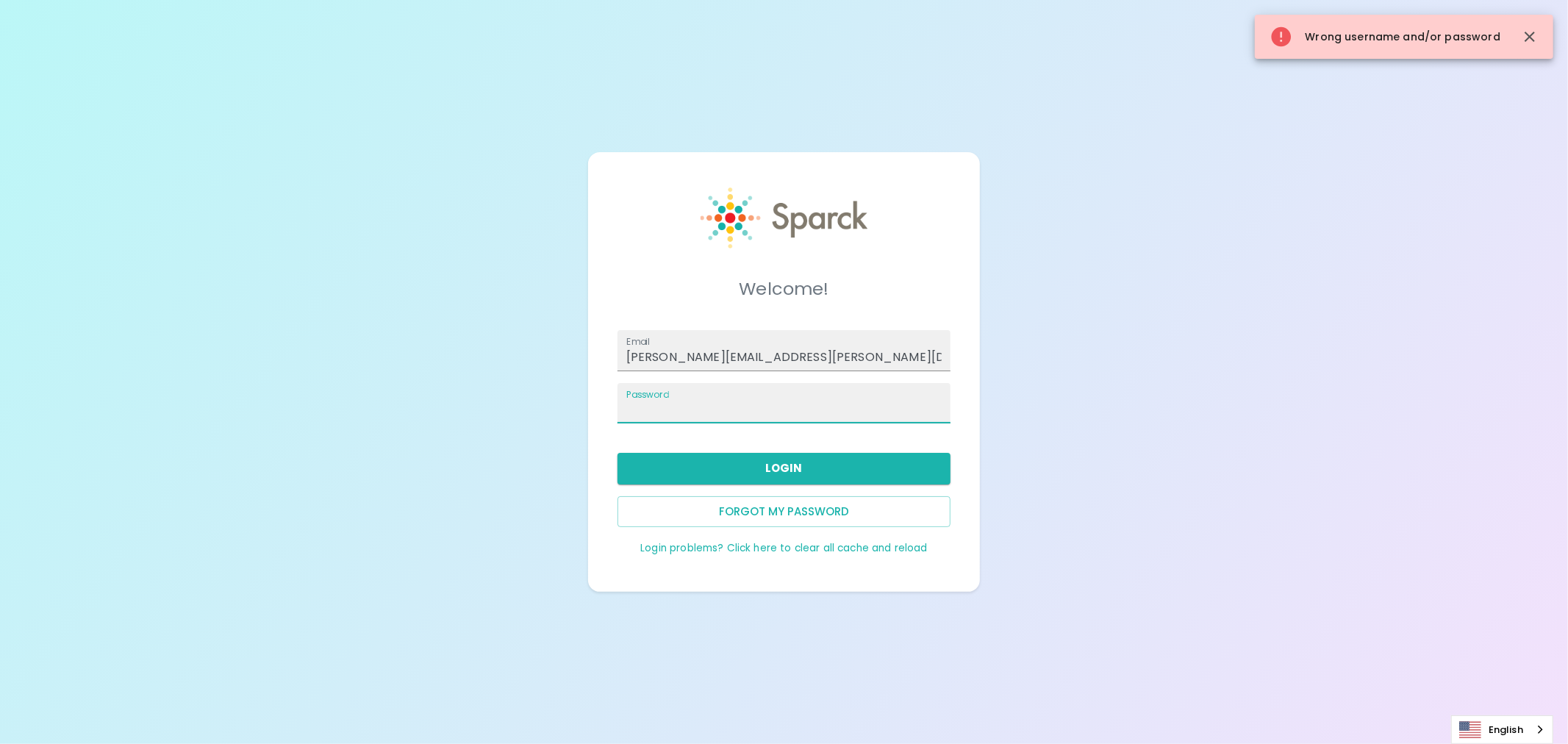
click at [583, 410] on div "Welcome! Email [PERSON_NAME][EMAIL_ADDRESS][PERSON_NAME][DOMAIN_NAME] Password …" at bounding box center [784, 372] width 1568 height 744
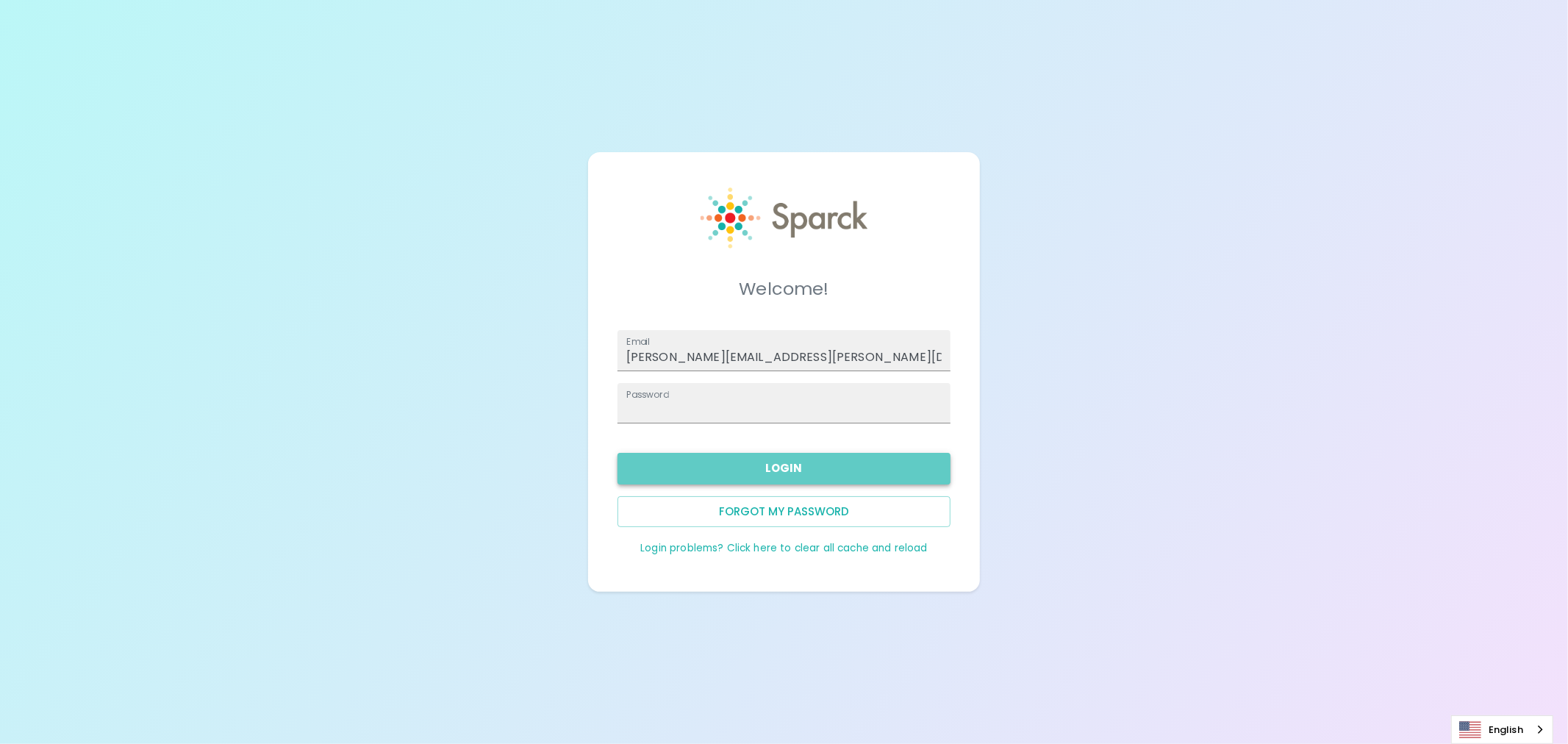
click at [688, 467] on button "Login" at bounding box center [784, 468] width 333 height 31
click at [772, 471] on button "Login" at bounding box center [784, 468] width 333 height 31
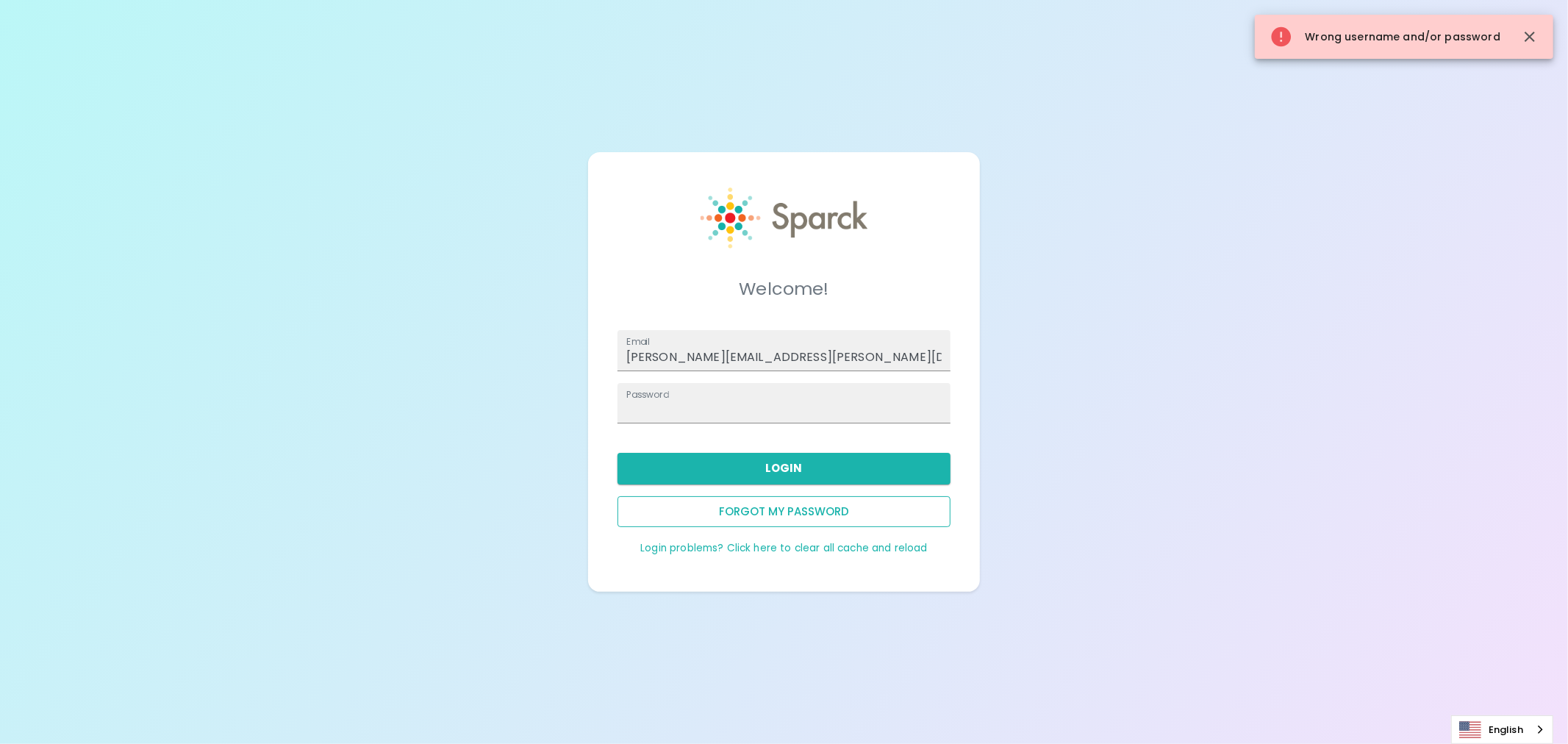
click at [736, 514] on button "Forgot my password" at bounding box center [784, 511] width 333 height 31
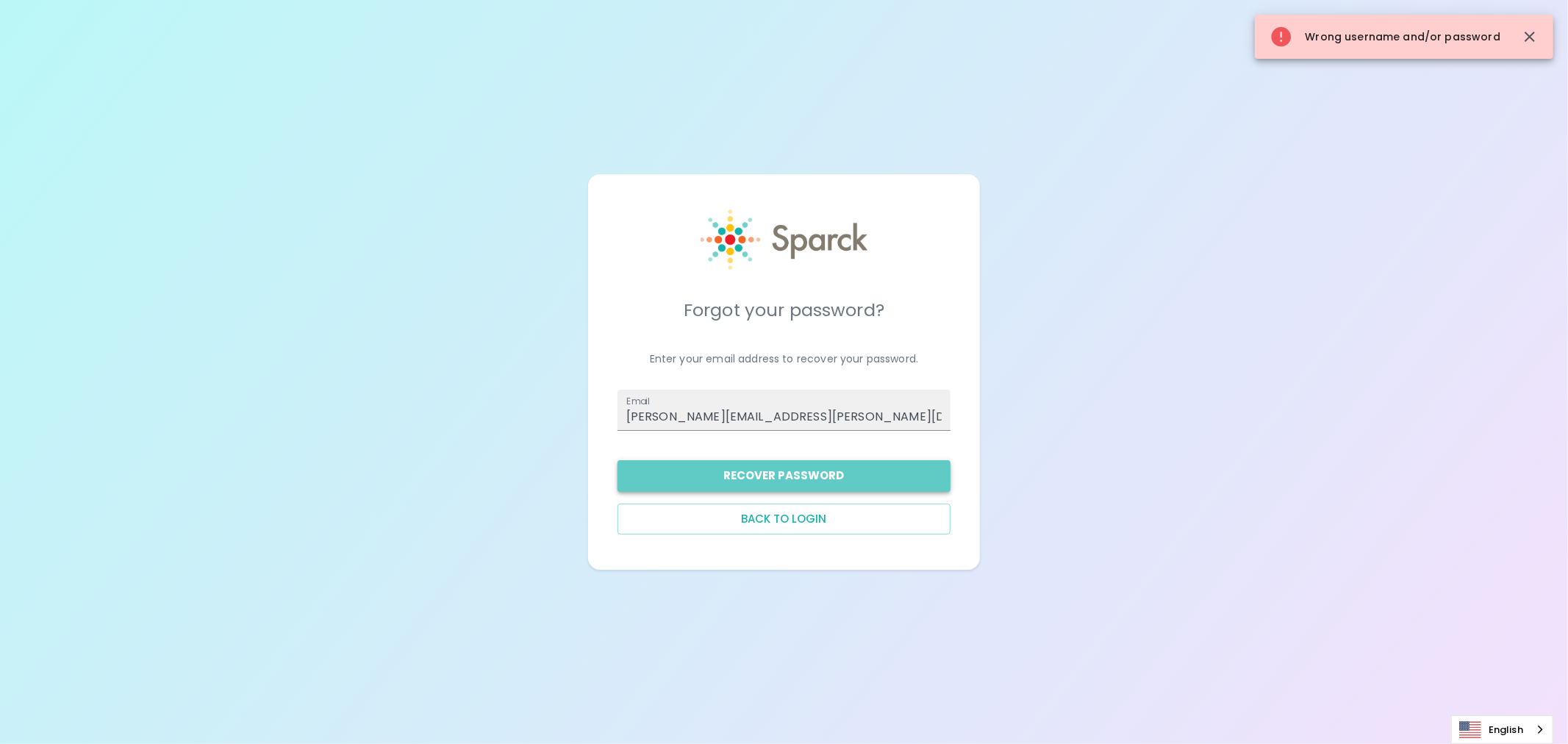
click at [832, 475] on button "Recover Password" at bounding box center [784, 476] width 333 height 31
click at [811, 480] on button "Recover Password" at bounding box center [784, 476] width 333 height 31
click at [806, 479] on button "Recover Password" at bounding box center [784, 476] width 333 height 31
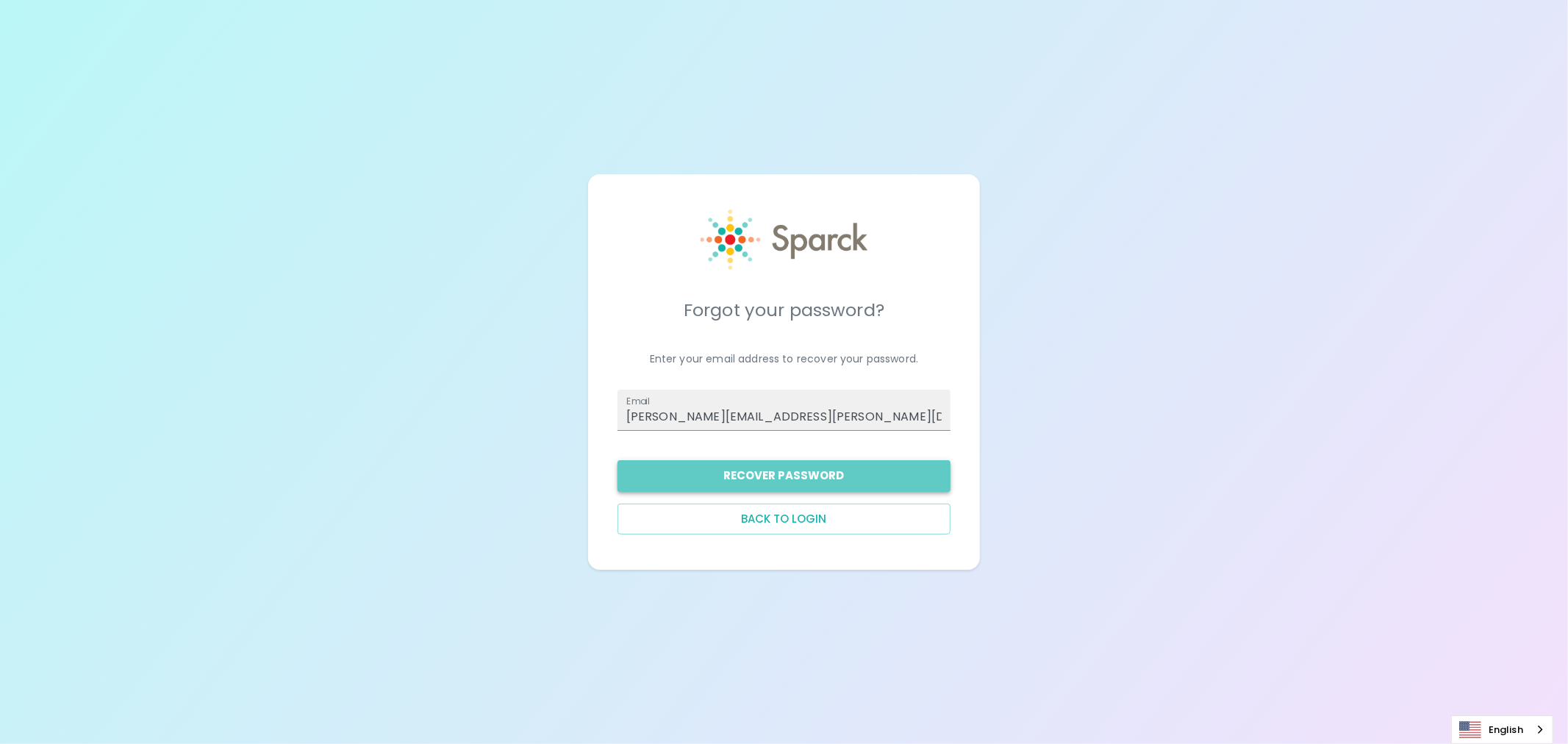
click at [803, 476] on button "Recover Password" at bounding box center [784, 476] width 333 height 31
click at [791, 476] on button "Recover Password" at bounding box center [784, 476] width 333 height 31
click at [731, 471] on button "Recover Password" at bounding box center [784, 476] width 333 height 31
